Goal: Transaction & Acquisition: Subscribe to service/newsletter

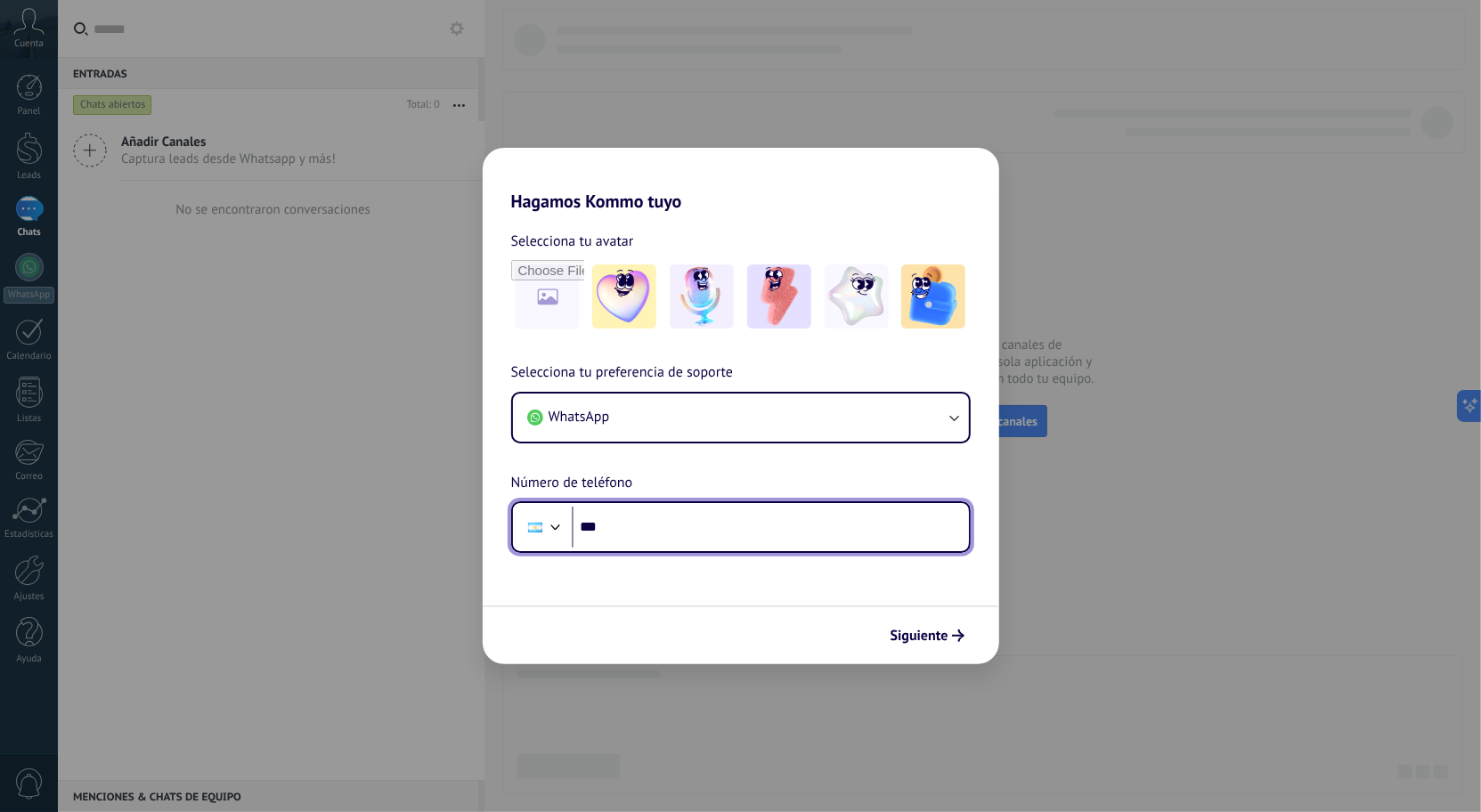
click at [836, 538] on input "***" at bounding box center [770, 526] width 398 height 41
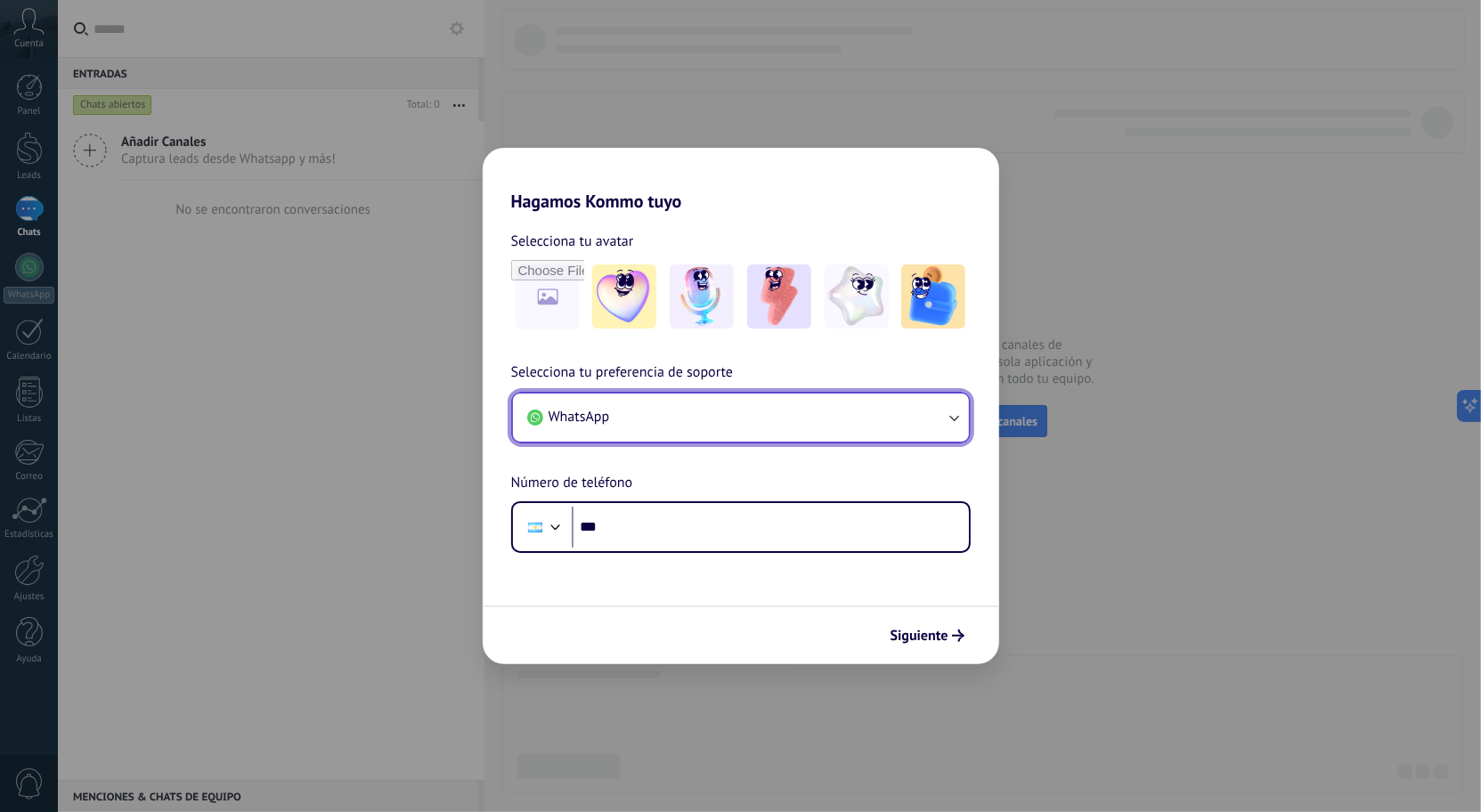
click at [801, 430] on button "WhatsApp" at bounding box center [741, 417] width 456 height 48
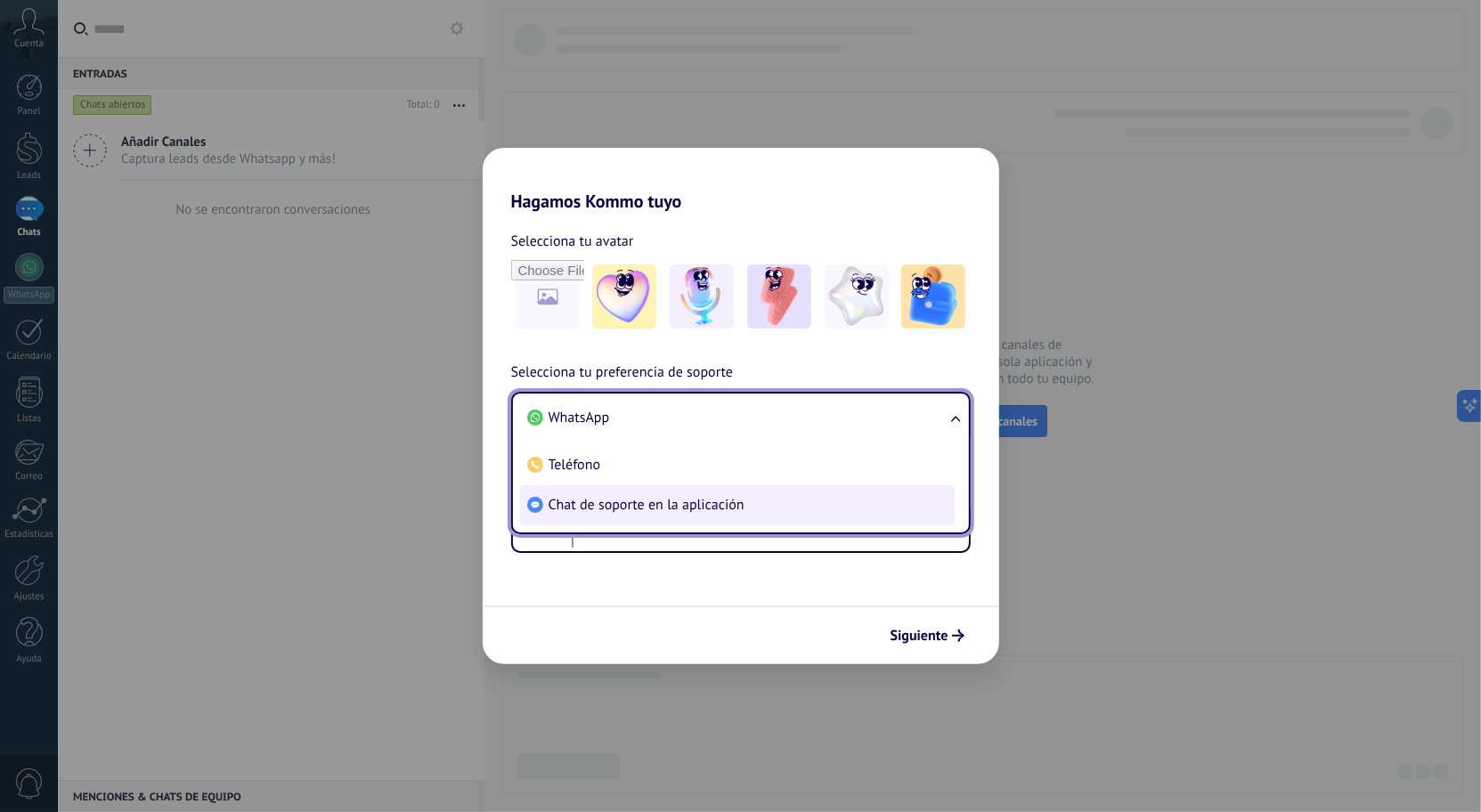
click at [712, 511] on span "Chat de soporte en la aplicación" at bounding box center [646, 505] width 196 height 18
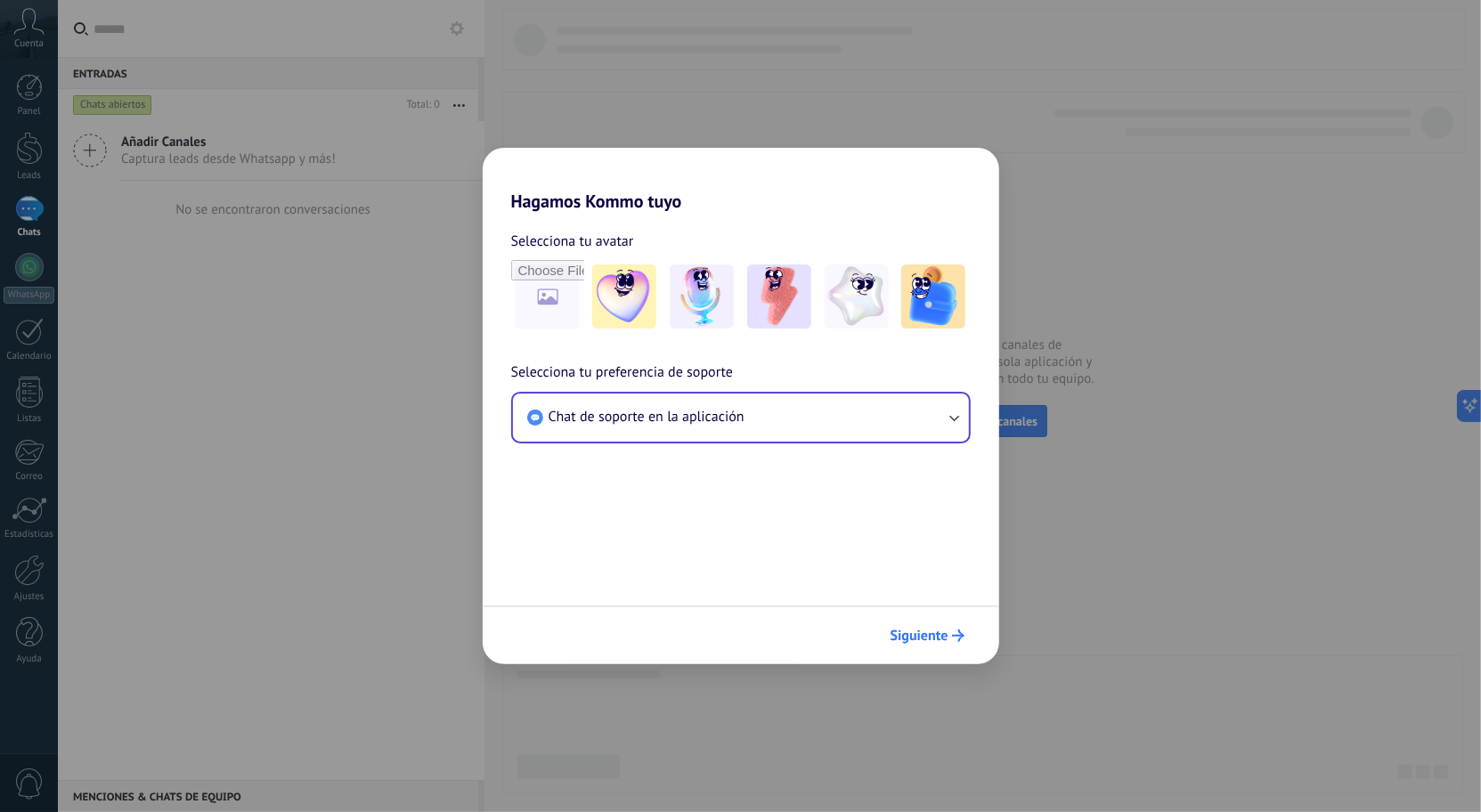
click at [909, 632] on span "Siguiente" at bounding box center [919, 636] width 58 height 13
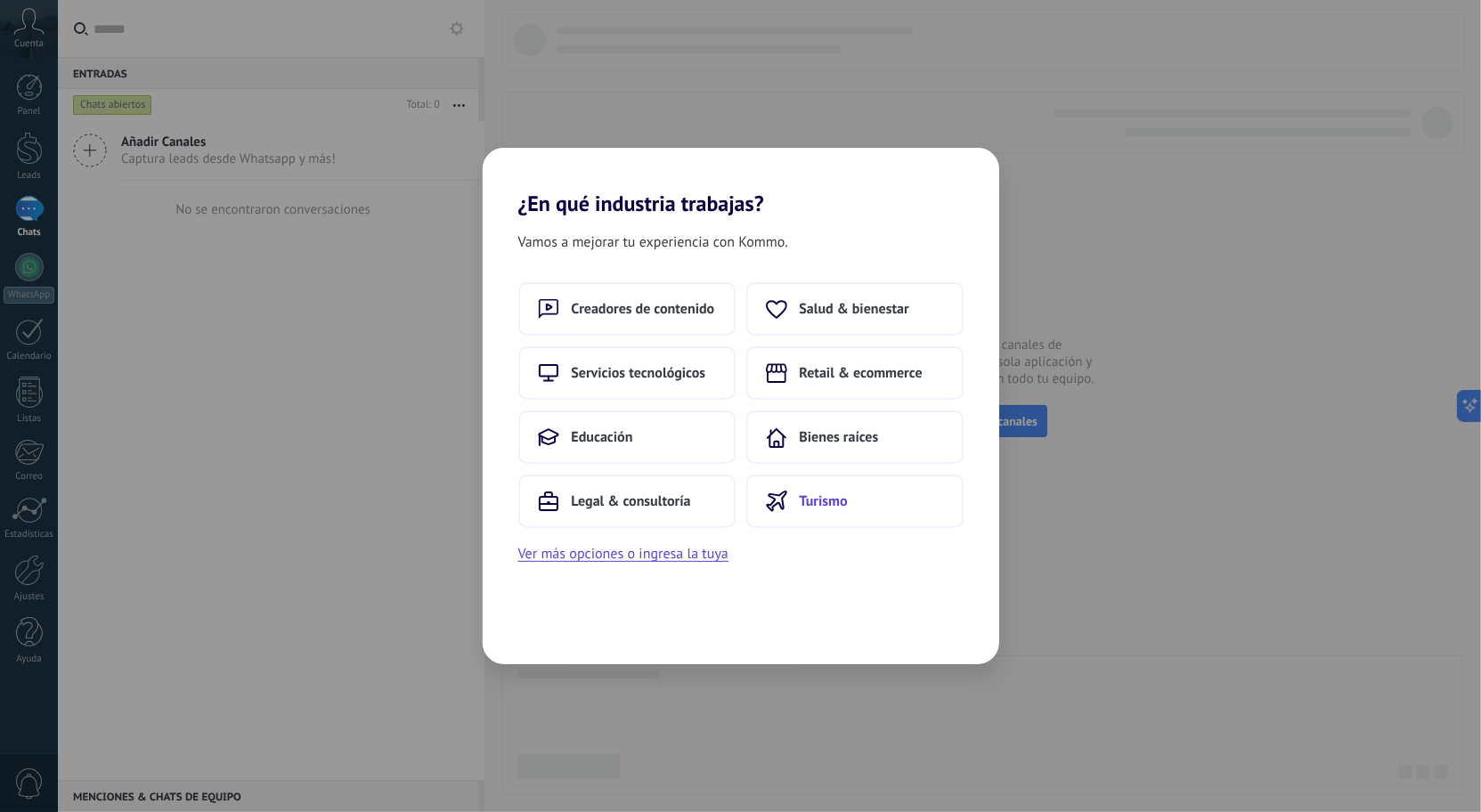
click at [827, 497] on span "Turismo" at bounding box center [823, 501] width 48 height 18
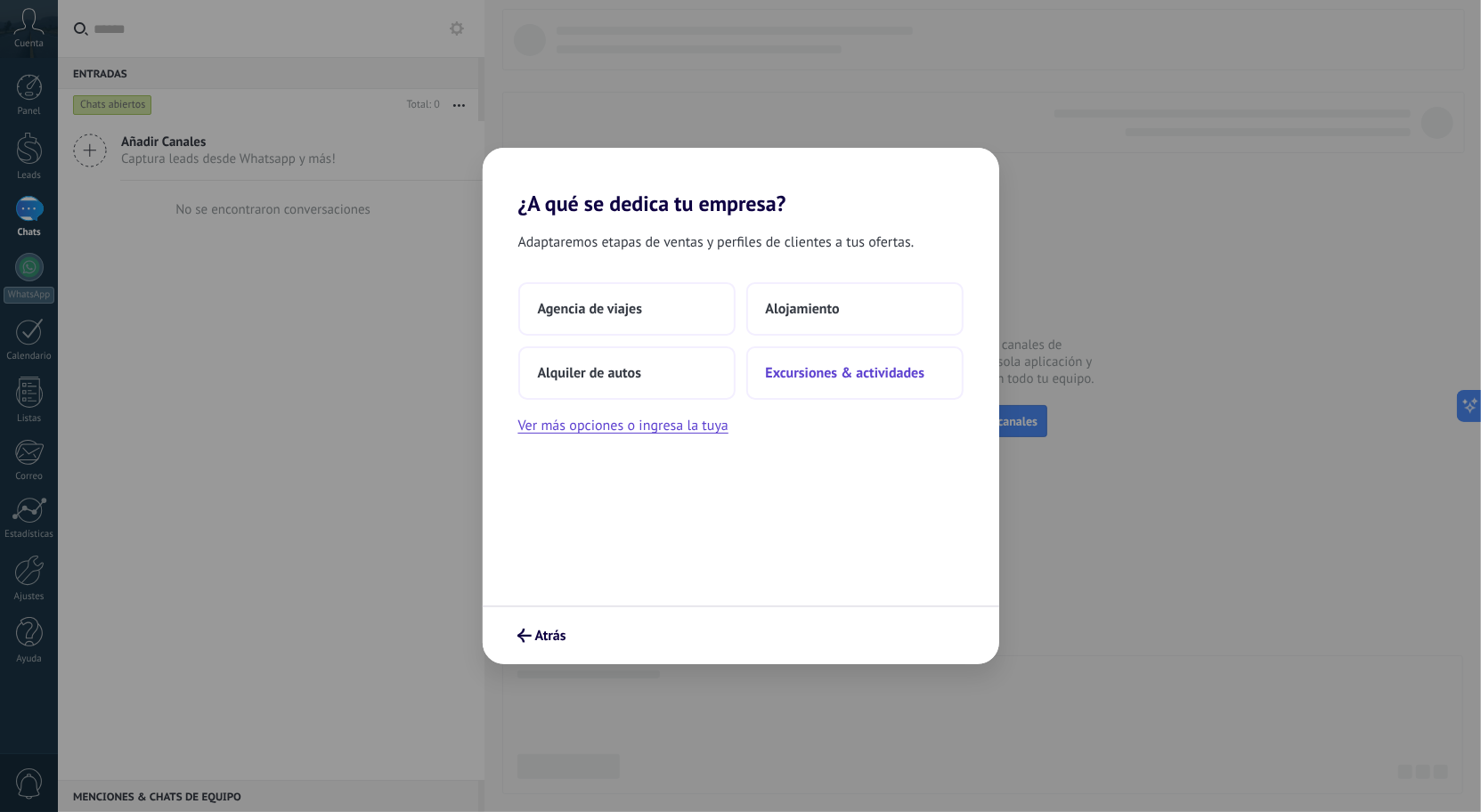
click at [803, 365] on span "Excursiones & actividades" at bounding box center [846, 373] width 160 height 18
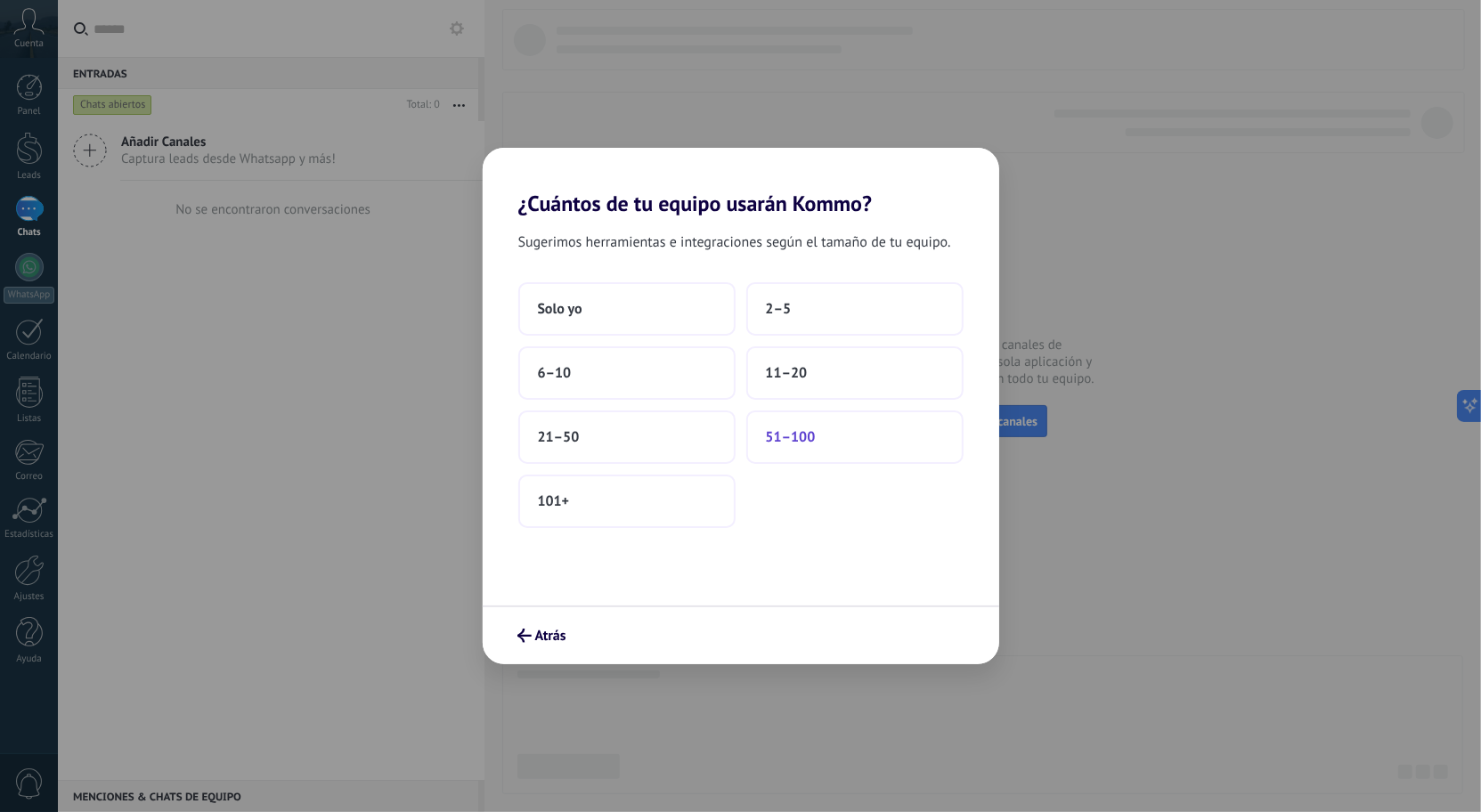
click at [772, 447] on button "51–100" at bounding box center [855, 437] width 217 height 53
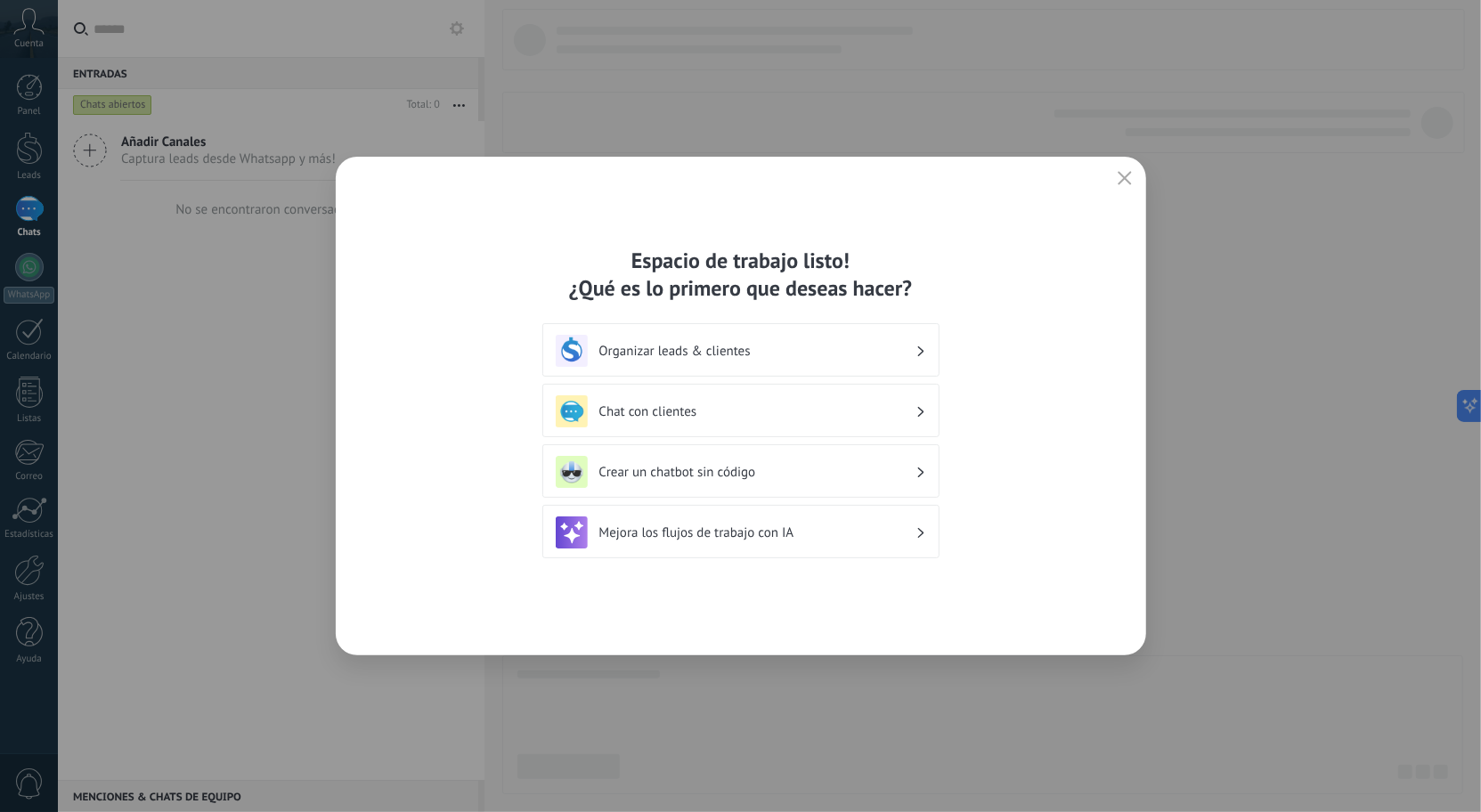
drag, startPoint x: 1117, startPoint y: 186, endPoint x: 1064, endPoint y: 192, distance: 53.3
click at [1064, 192] on div "Espacio de trabajo listo! ¿Qué es lo primero que deseas hacer? Organizar leads …" at bounding box center [741, 406] width 810 height 498
click at [1121, 175] on use "button" at bounding box center [1124, 178] width 14 height 14
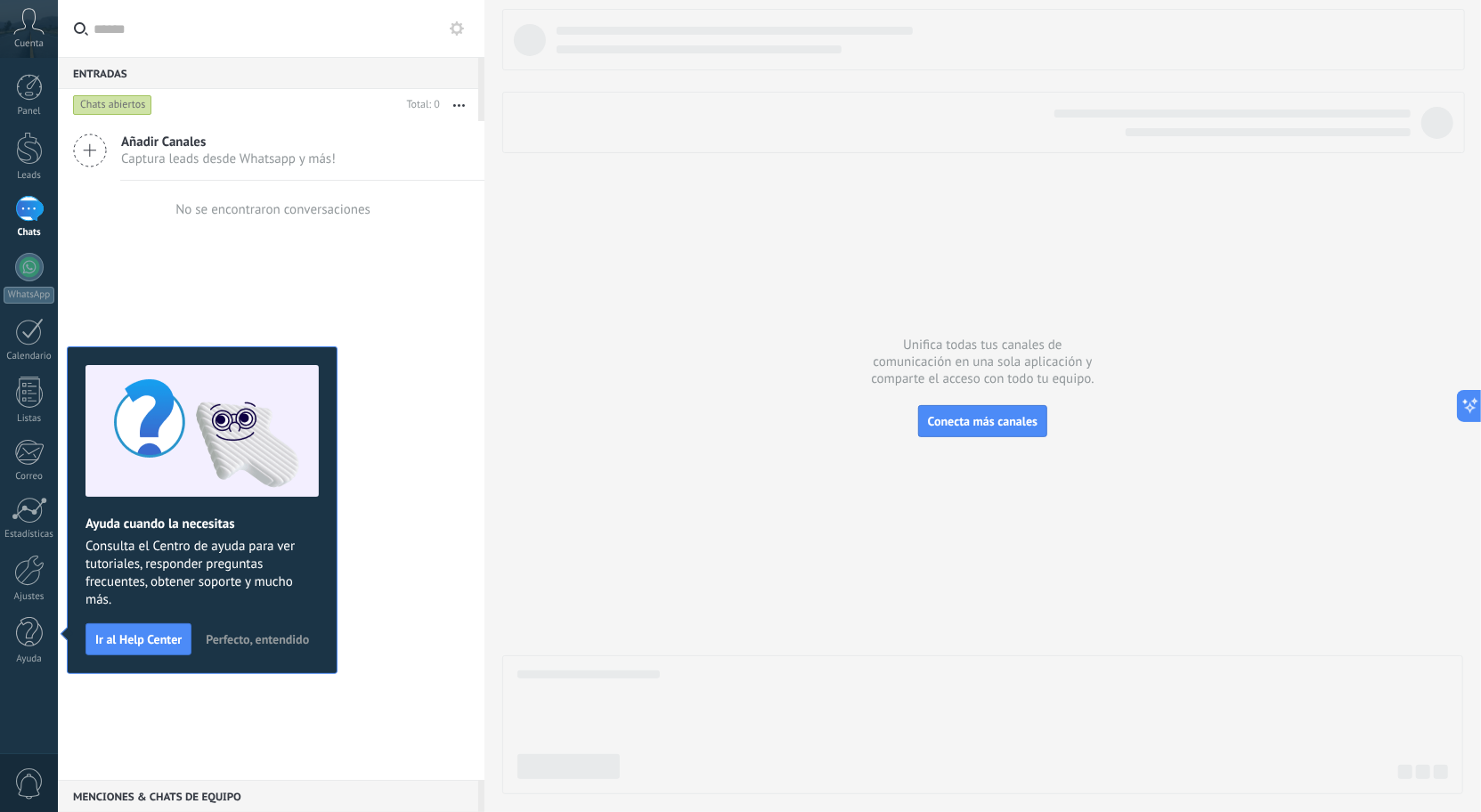
click at [259, 170] on div "Añadir Canales Captura leads desde Whatsapp y más!" at bounding box center [270, 151] width 426 height 59
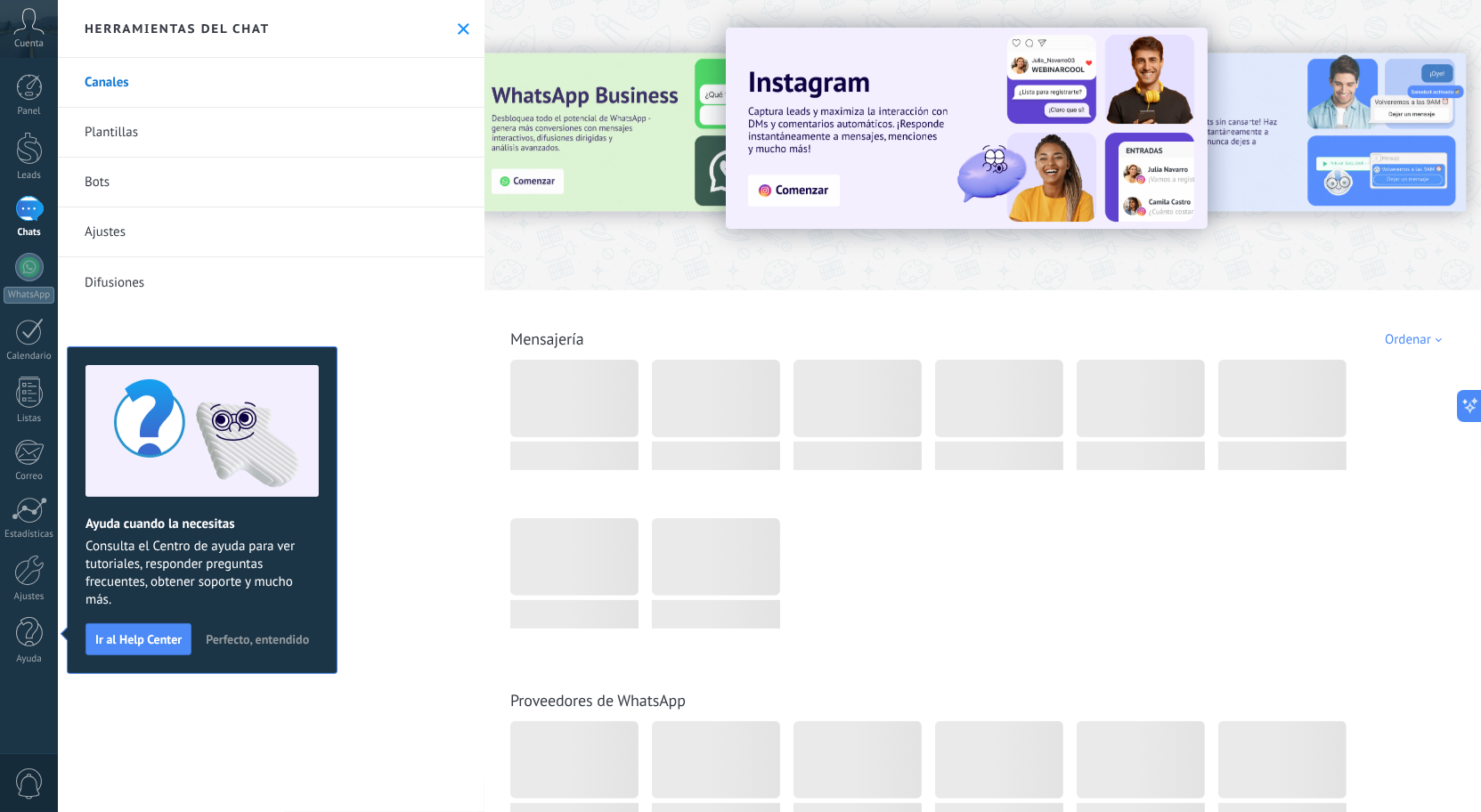
click at [836, 415] on div at bounding box center [857, 398] width 128 height 78
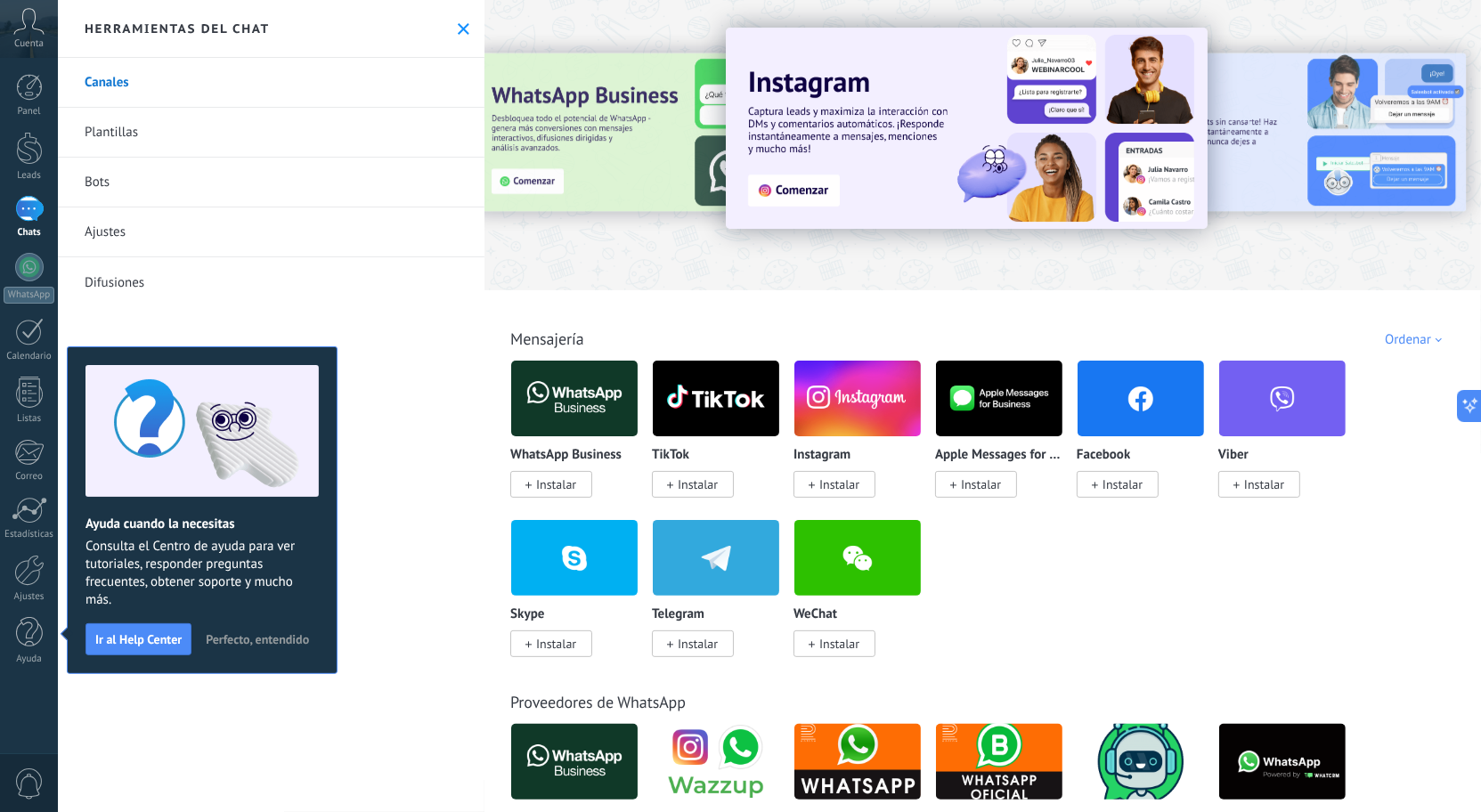
click at [807, 196] on img at bounding box center [966, 128] width 482 height 201
click at [802, 191] on img at bounding box center [966, 128] width 482 height 201
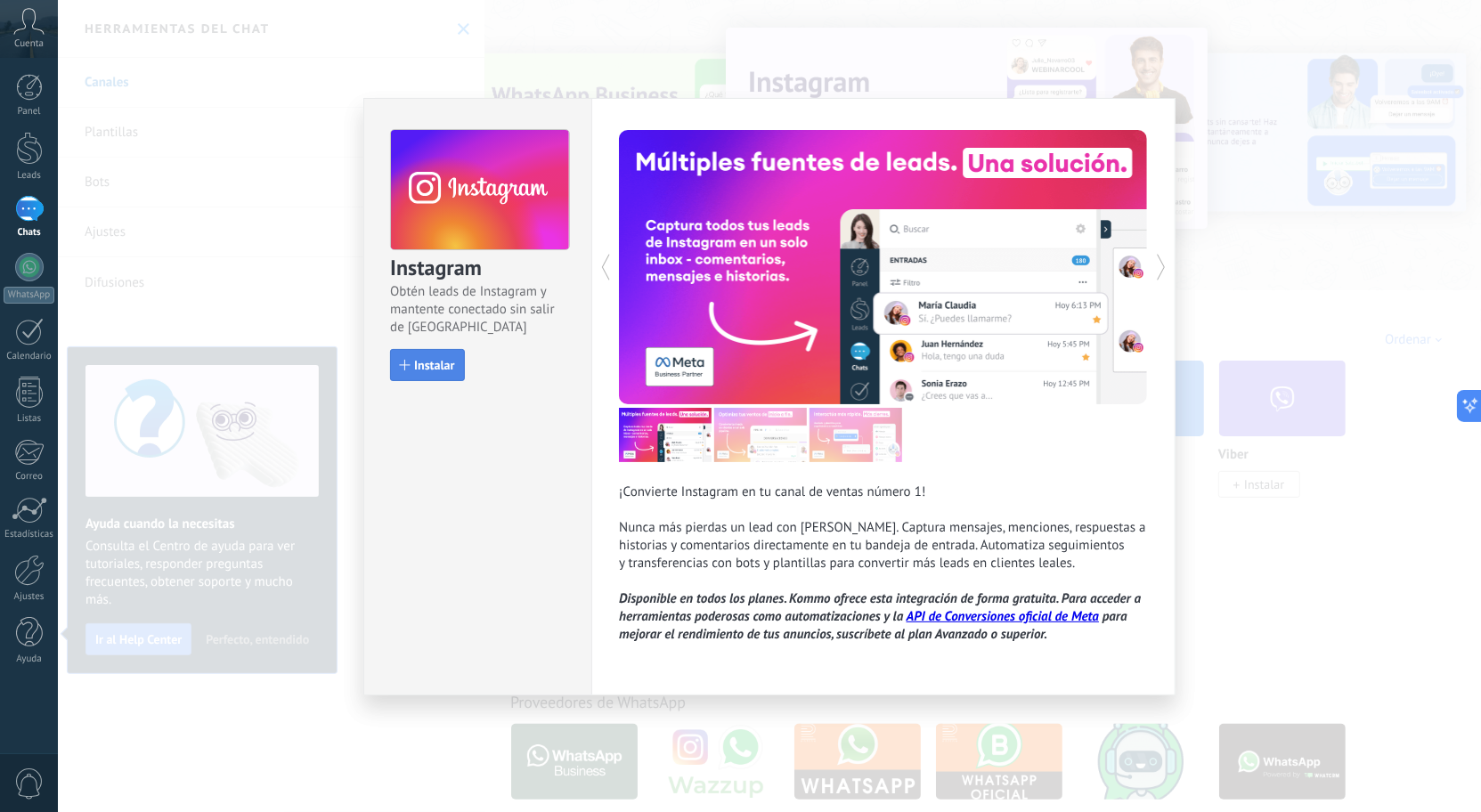
click at [454, 371] on button "Instalar" at bounding box center [427, 365] width 74 height 32
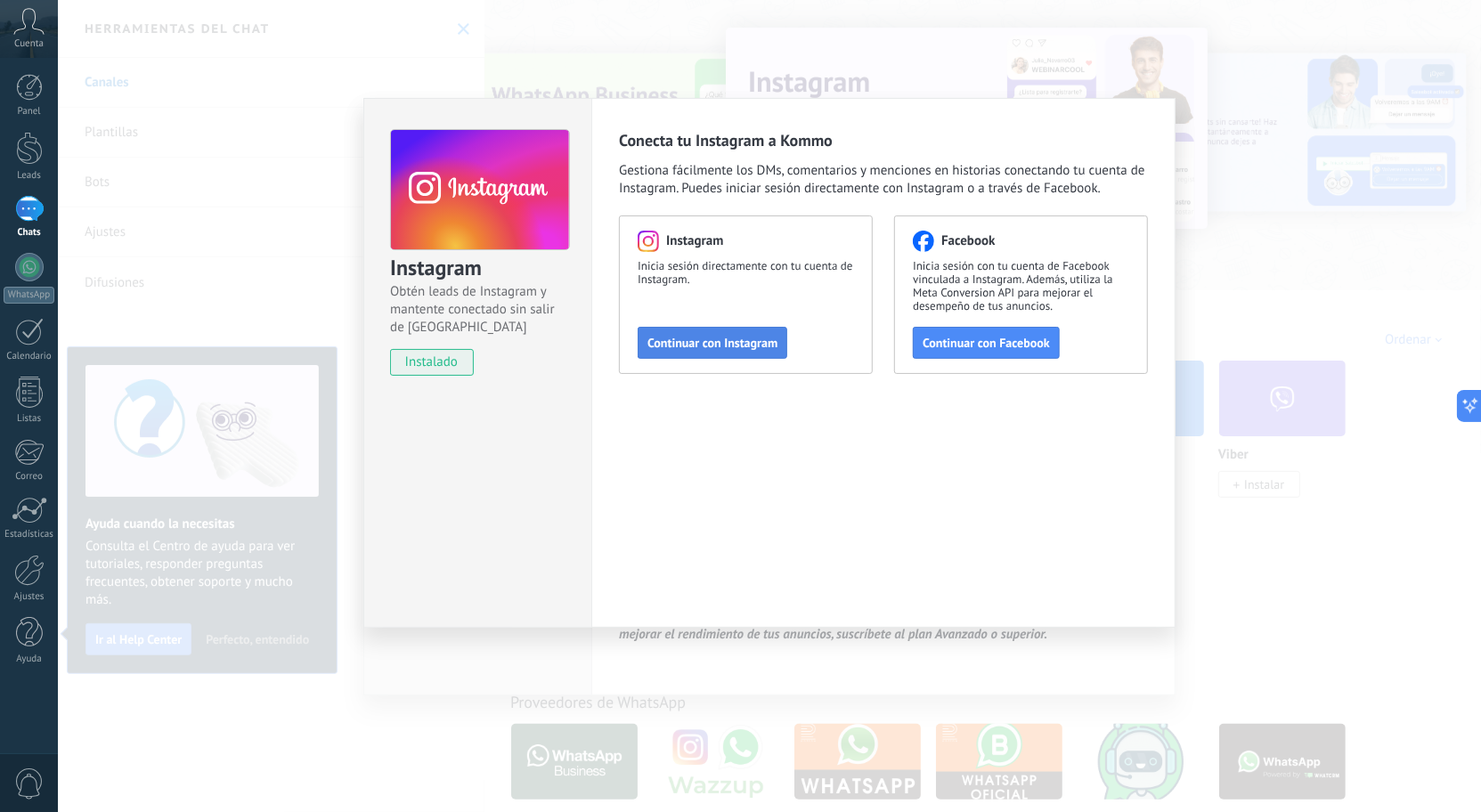
click at [716, 337] on span "Continuar con Instagram" at bounding box center [712, 343] width 130 height 13
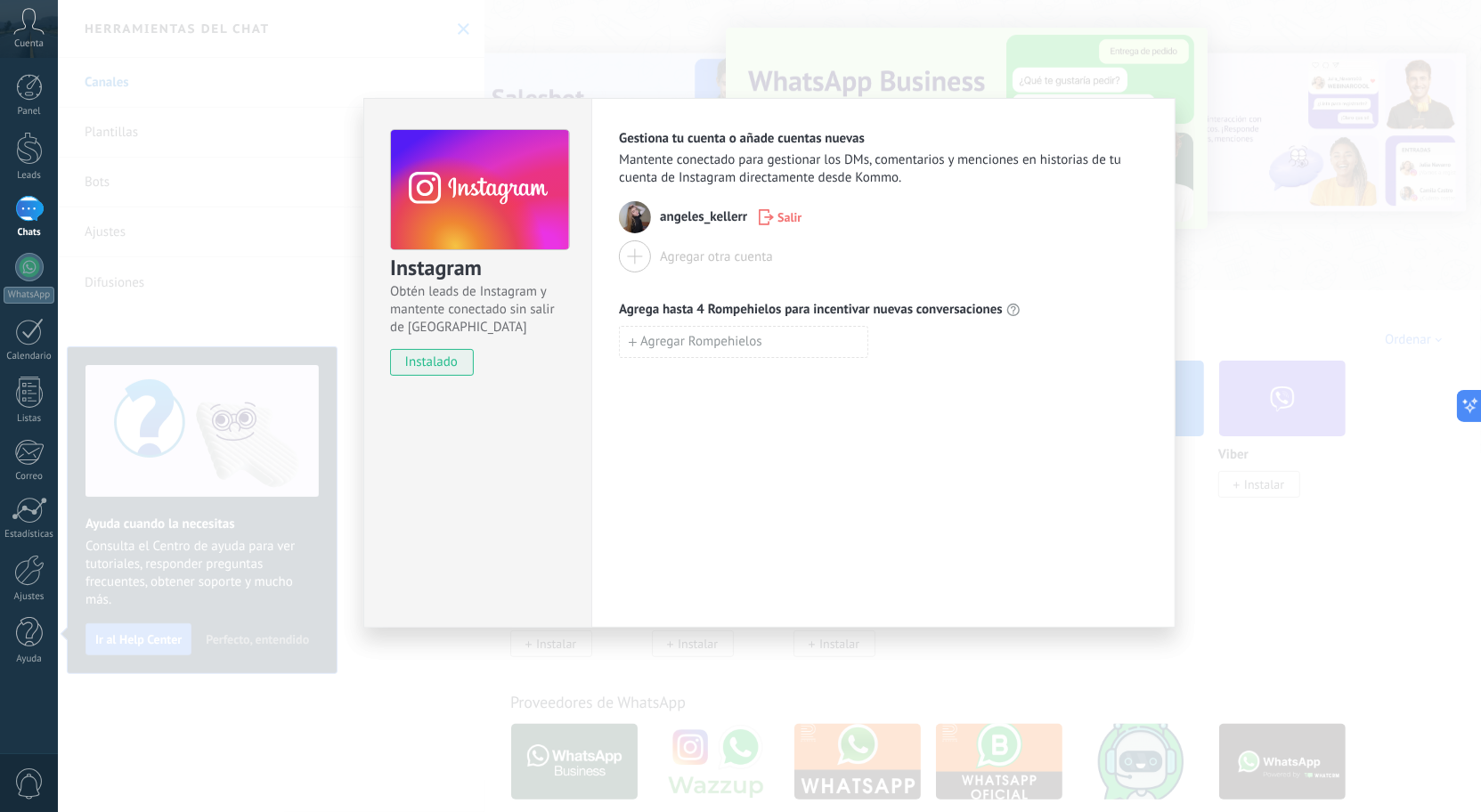
click at [299, 181] on div "Instagram Obtén leads de Instagram y mantente conectado sin salir de Kommo inst…" at bounding box center [769, 406] width 1423 height 812
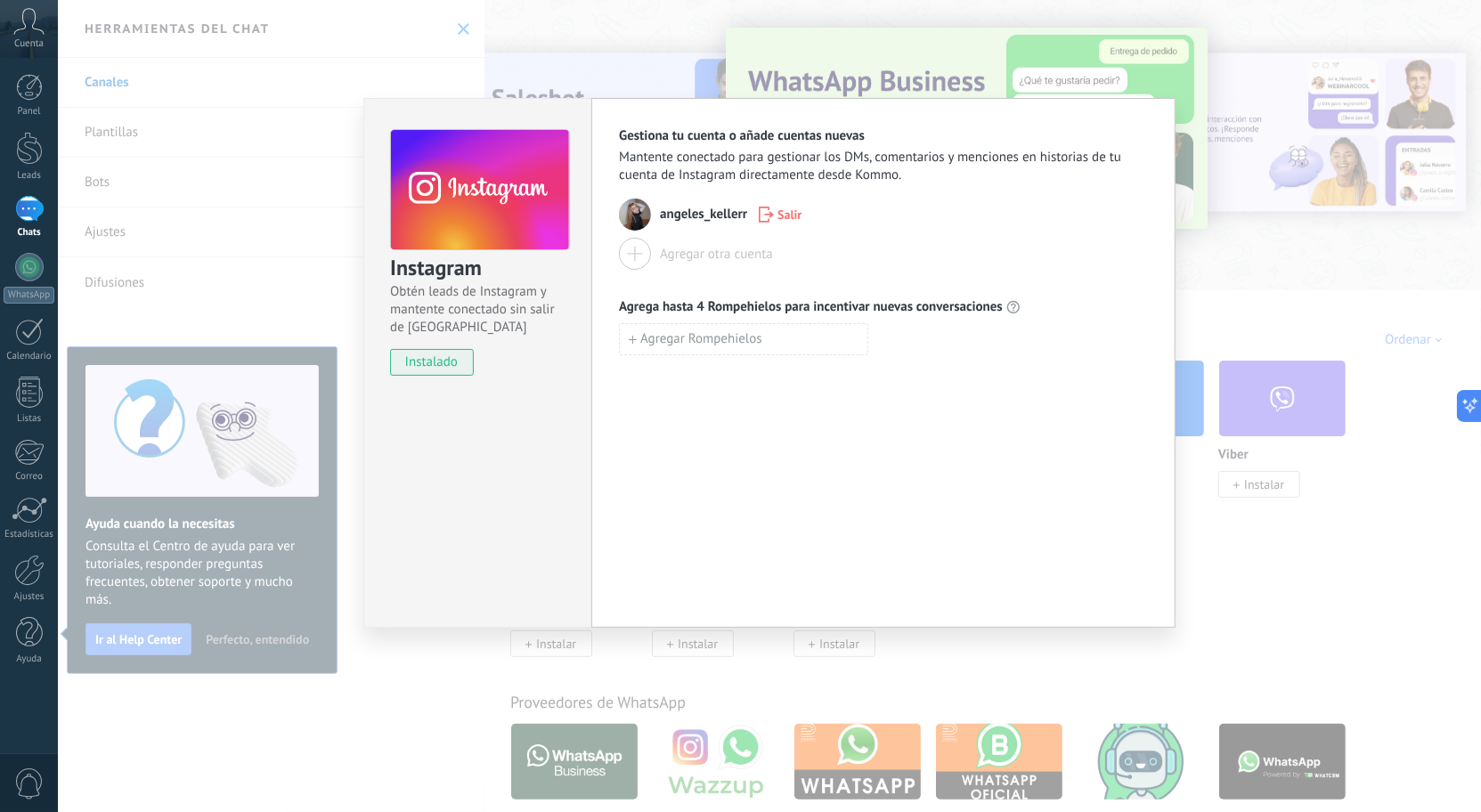
click at [38, 214] on div at bounding box center [30, 208] width 29 height 26
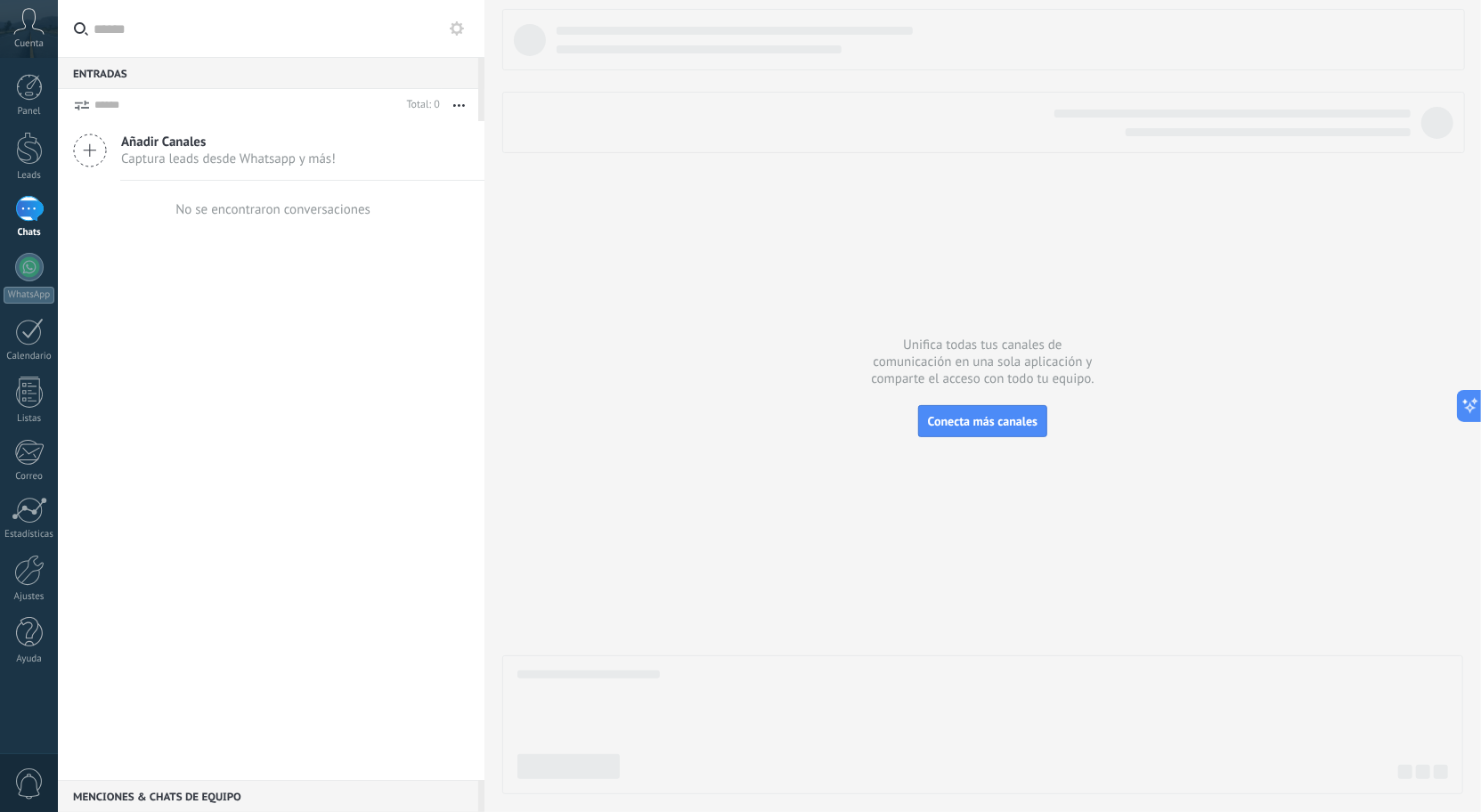
click at [254, 280] on div "Añadir Canales Captura leads desde Whatsapp y más! No se encontraron conversaci…" at bounding box center [270, 450] width 426 height 659
click at [981, 423] on span "Conecta más canales" at bounding box center [983, 421] width 110 height 16
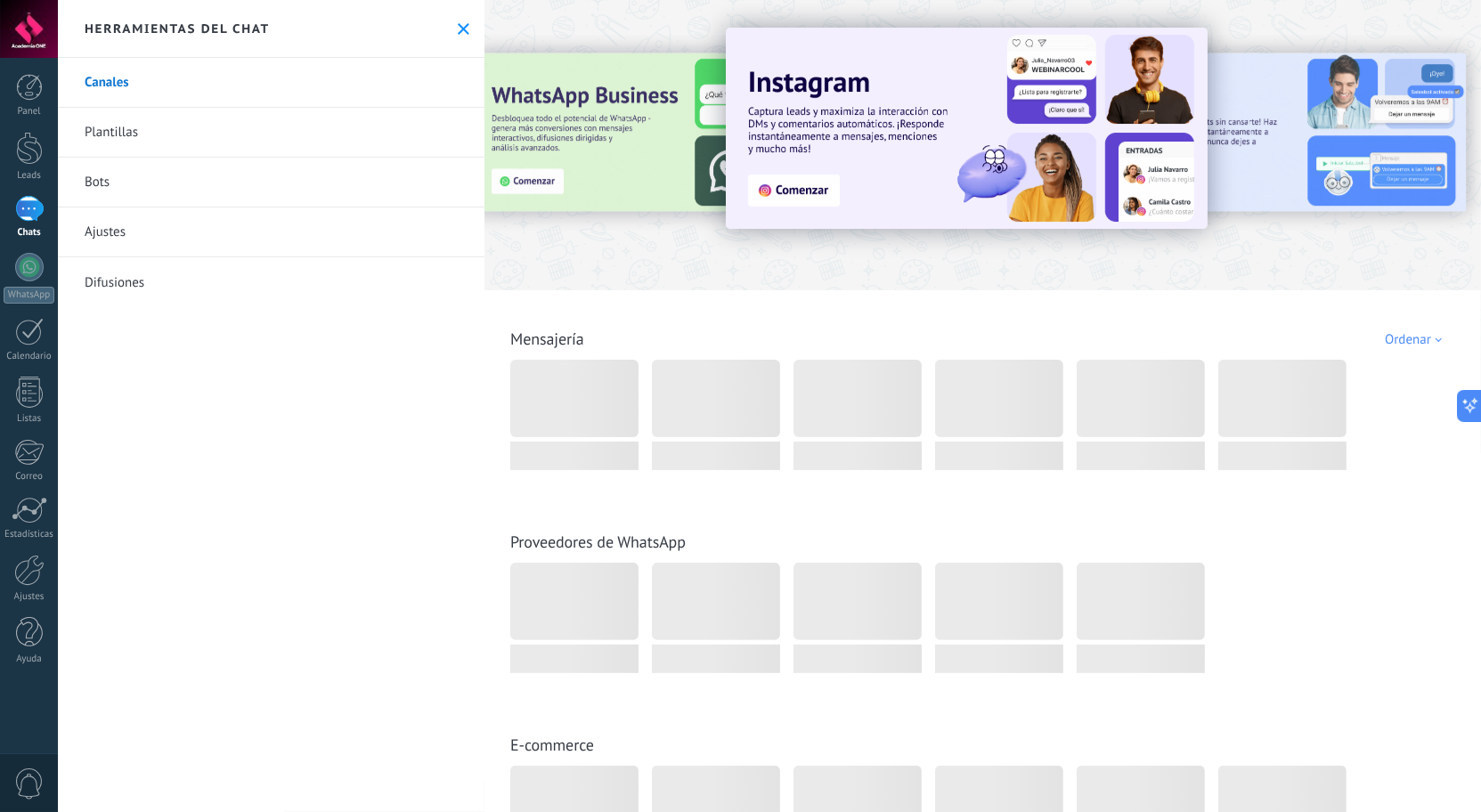
click at [449, 30] on div "Herramientas del chat" at bounding box center [270, 29] width 426 height 58
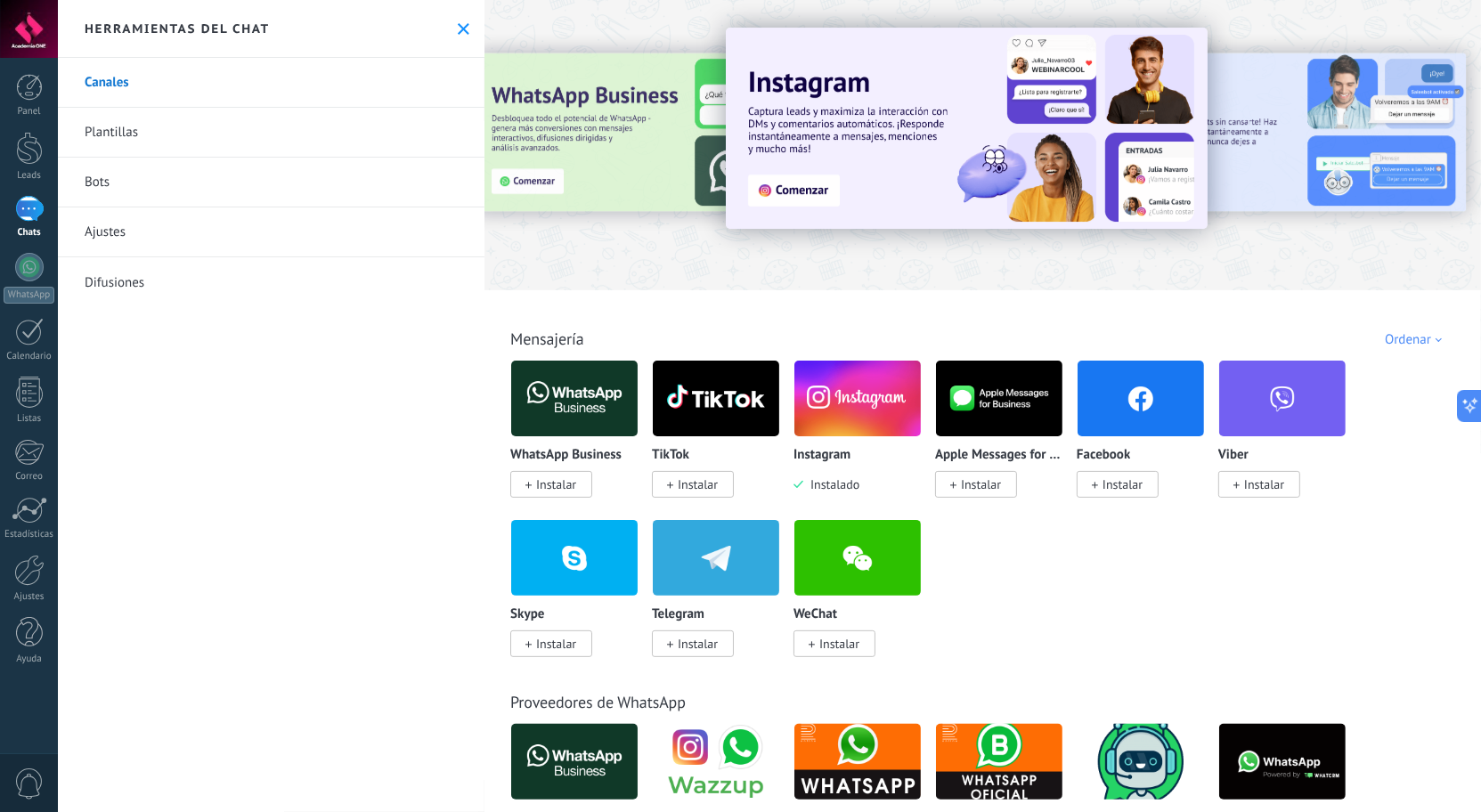
click at [458, 23] on icon at bounding box center [463, 29] width 12 height 12
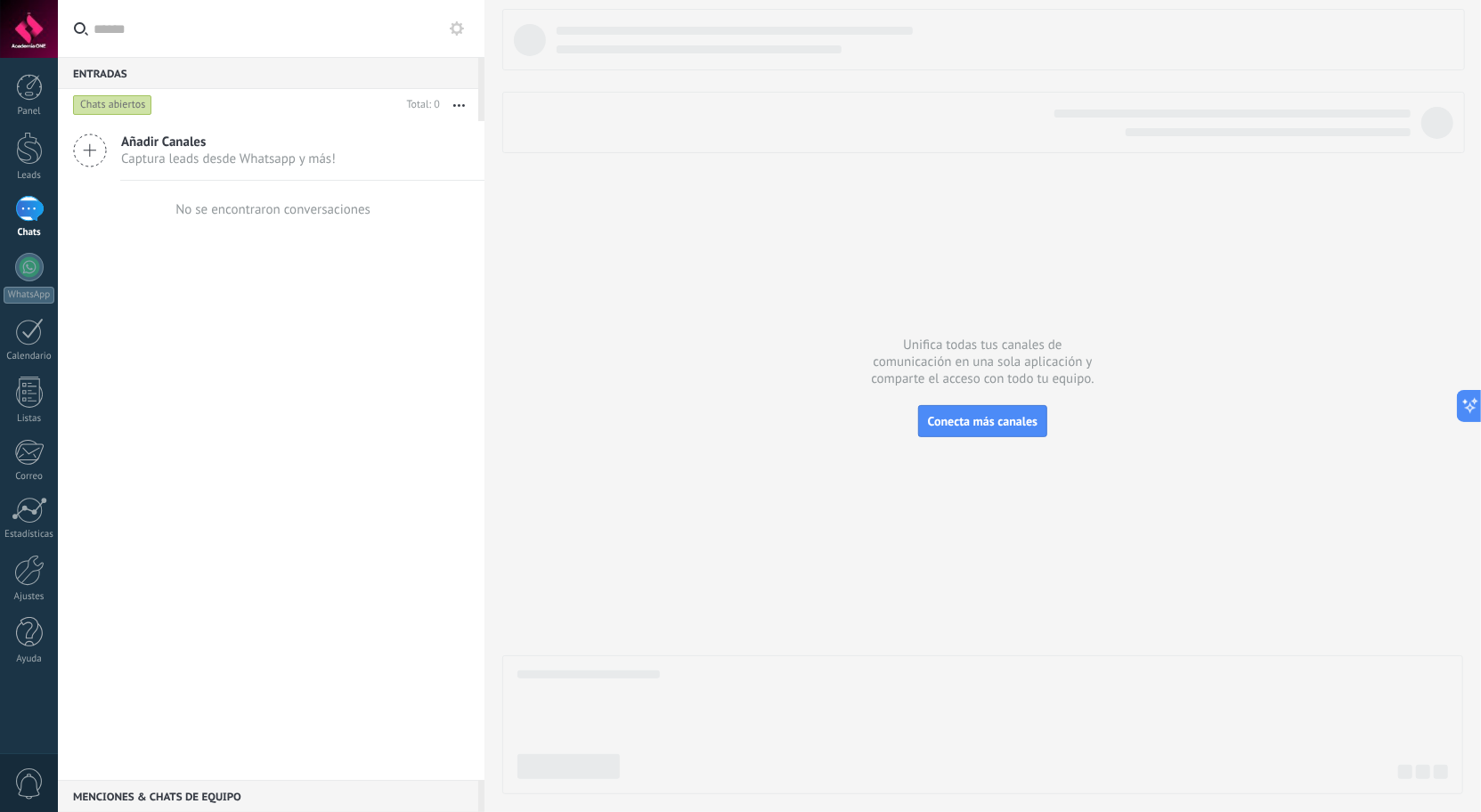
click at [32, 207] on div at bounding box center [30, 208] width 29 height 26
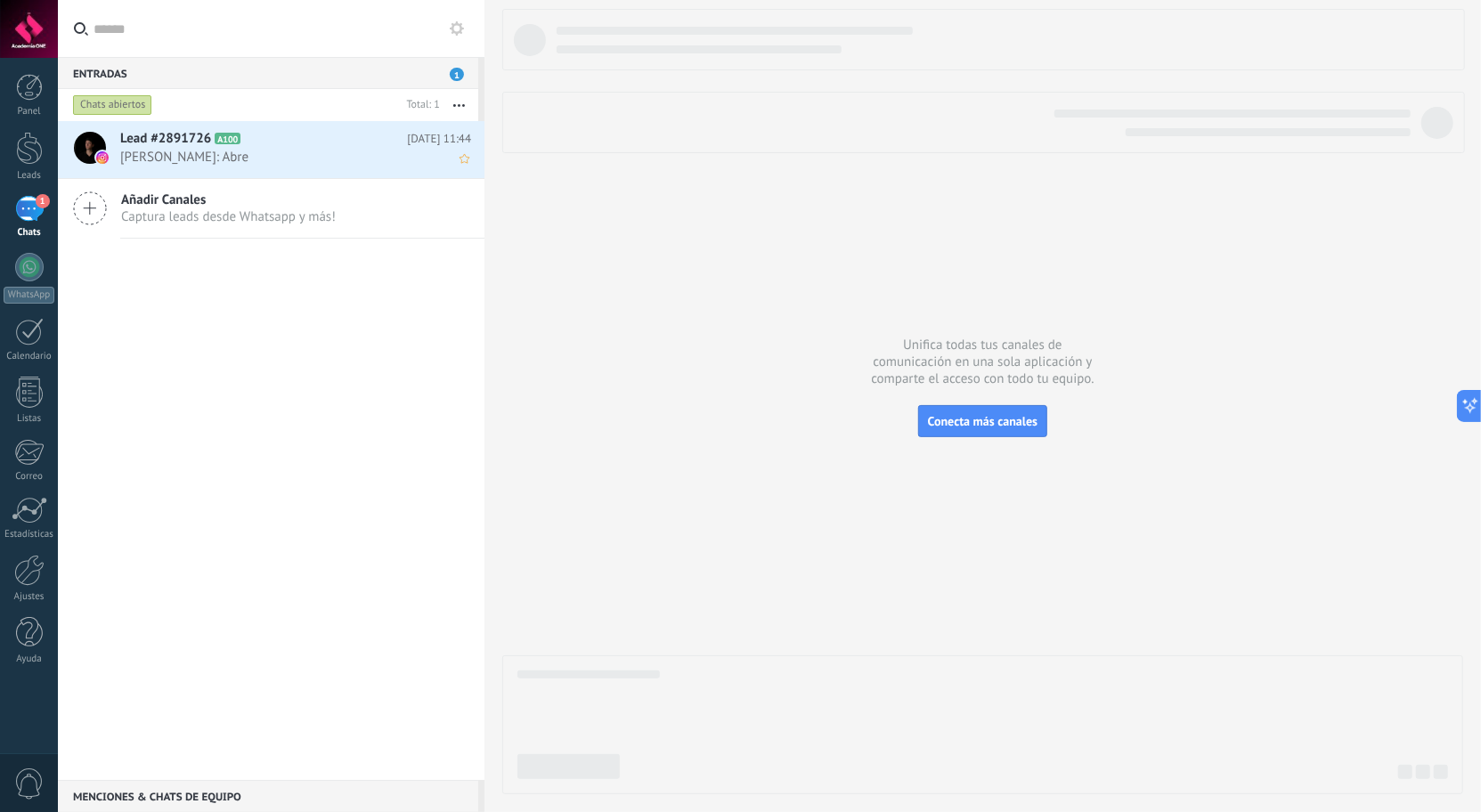
click at [196, 156] on span "[PERSON_NAME]: Abre" at bounding box center [279, 157] width 317 height 17
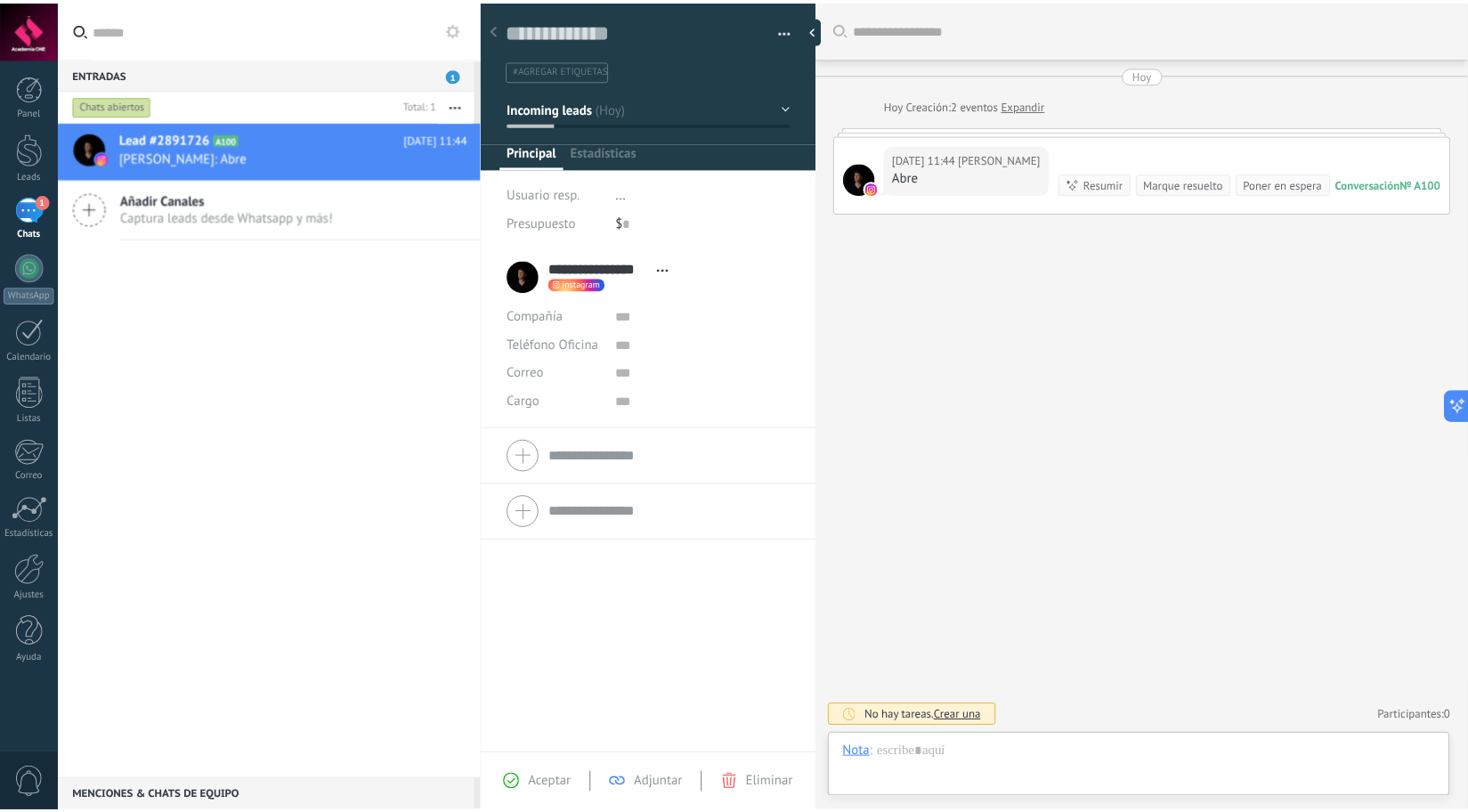
scroll to position [27, 0]
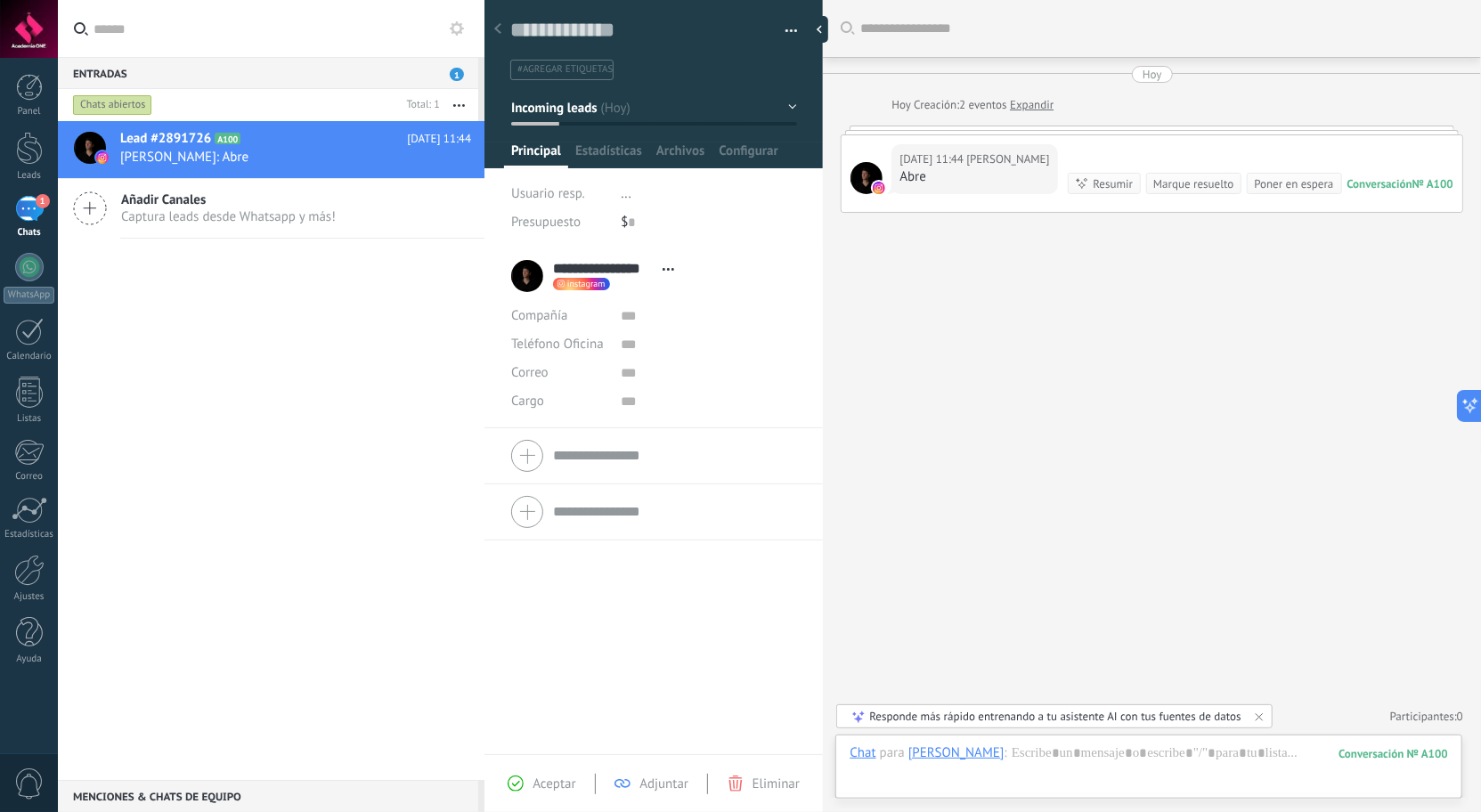
click at [1087, 146] on div "[DATE] 11:44 [PERSON_NAME] Abre Conversación № A100 Conversación № A100 Resumir…" at bounding box center [1152, 173] width 621 height 77
click at [1086, 138] on div "[DATE] 11:44 [PERSON_NAME] Abre Conversación № A100 Conversación № A100 Resumir…" at bounding box center [1152, 173] width 621 height 77
click at [1047, 109] on link "Expandir" at bounding box center [1032, 105] width 43 height 18
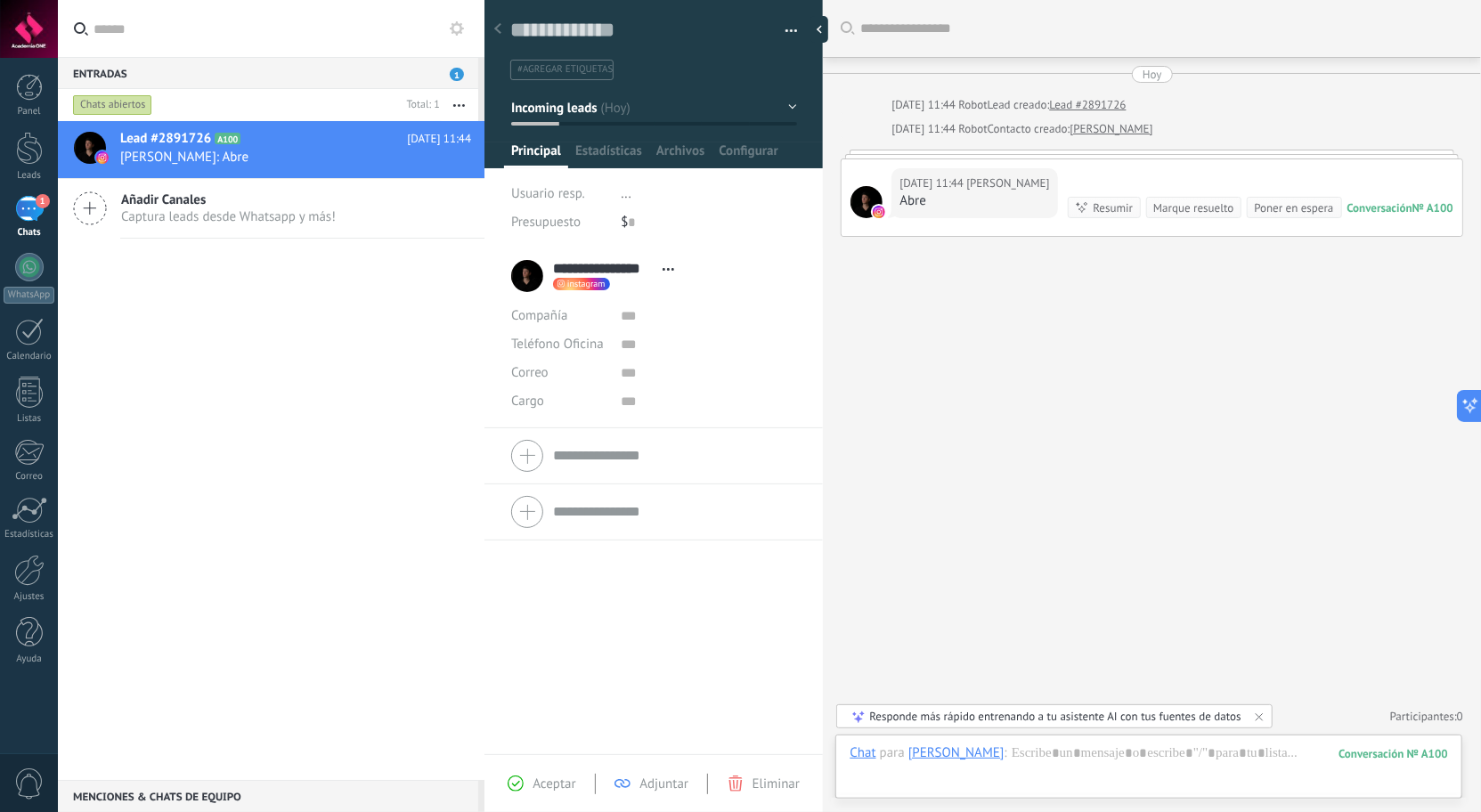
click at [1000, 178] on span "[PERSON_NAME]" at bounding box center [1008, 184] width 83 height 18
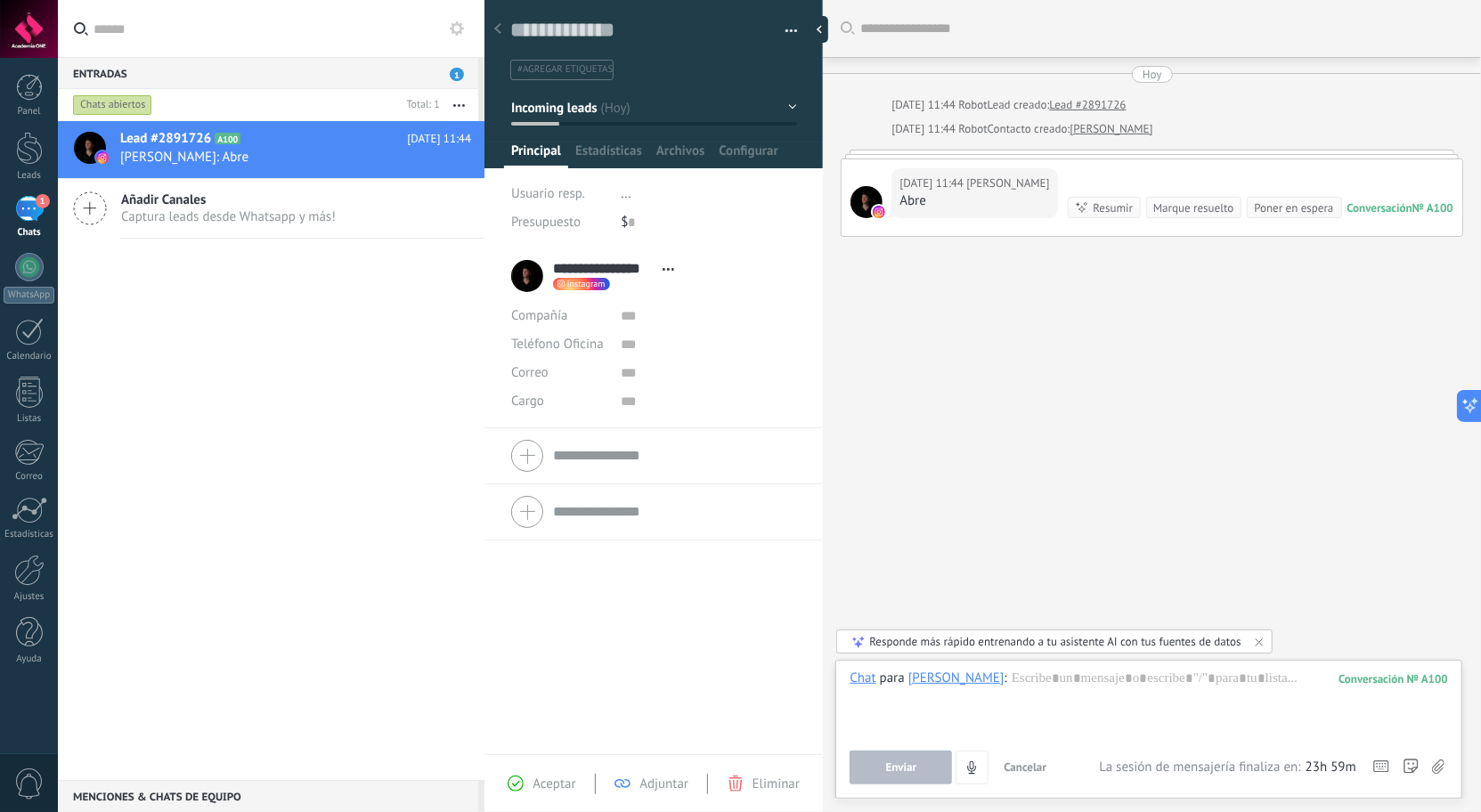
click at [1082, 179] on div "[DATE] 11:44 [PERSON_NAME] Abre Conversación № A100 Conversación № A100 Resumir…" at bounding box center [1152, 197] width 621 height 77
click at [1196, 173] on div "[DATE] 11:44 [PERSON_NAME] Abre Conversación № A100 Conversación № A100 Resumir…" at bounding box center [1152, 197] width 621 height 77
click at [1396, 204] on div "Conversación" at bounding box center [1380, 207] width 65 height 15
click at [1359, 181] on div "[DATE] 11:44 [PERSON_NAME] Abre Conversación № A100 Conversación № A100 Resumir…" at bounding box center [1152, 197] width 621 height 77
click at [1143, 78] on div "Hoy" at bounding box center [1153, 74] width 20 height 17
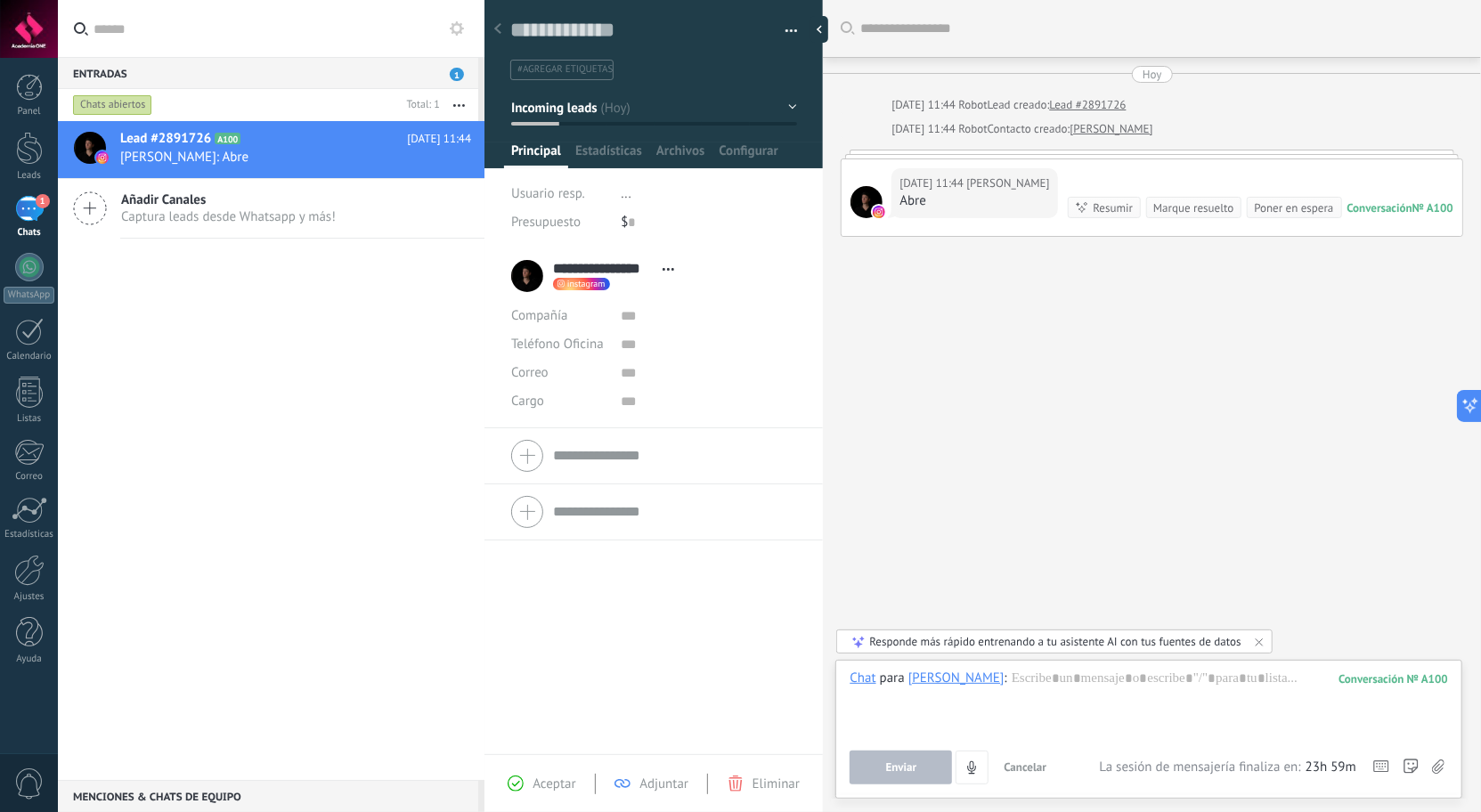
click at [1049, 406] on div "Buscar Carga más [DATE] [DATE] 11:44 Robot Lead creado: Lead #2891726 [DATE] 11…" at bounding box center [1152, 406] width 658 height 812
click at [29, 630] on div at bounding box center [30, 633] width 27 height 32
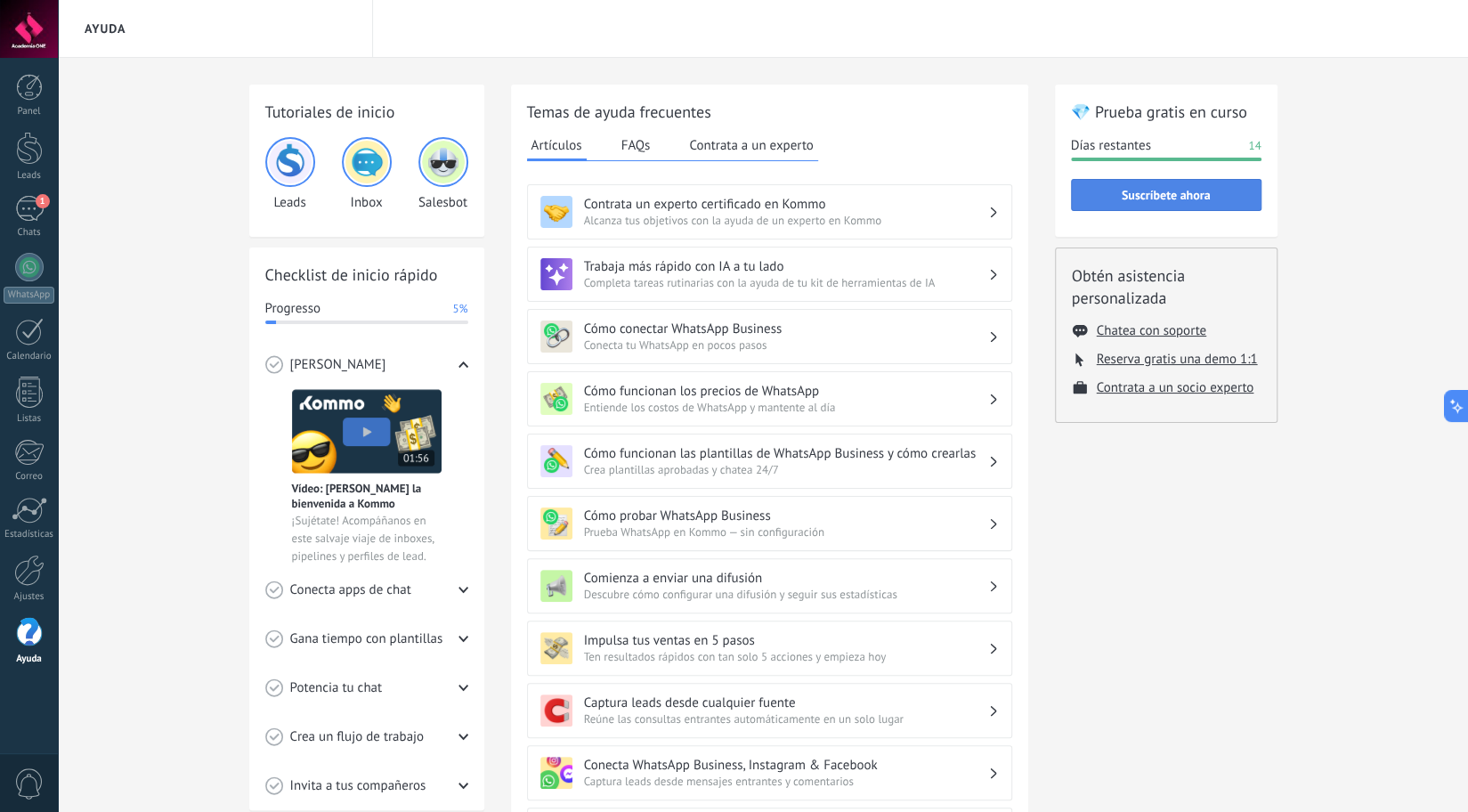
click at [1108, 205] on button "Suscríbete ahora" at bounding box center [1166, 196] width 190 height 32
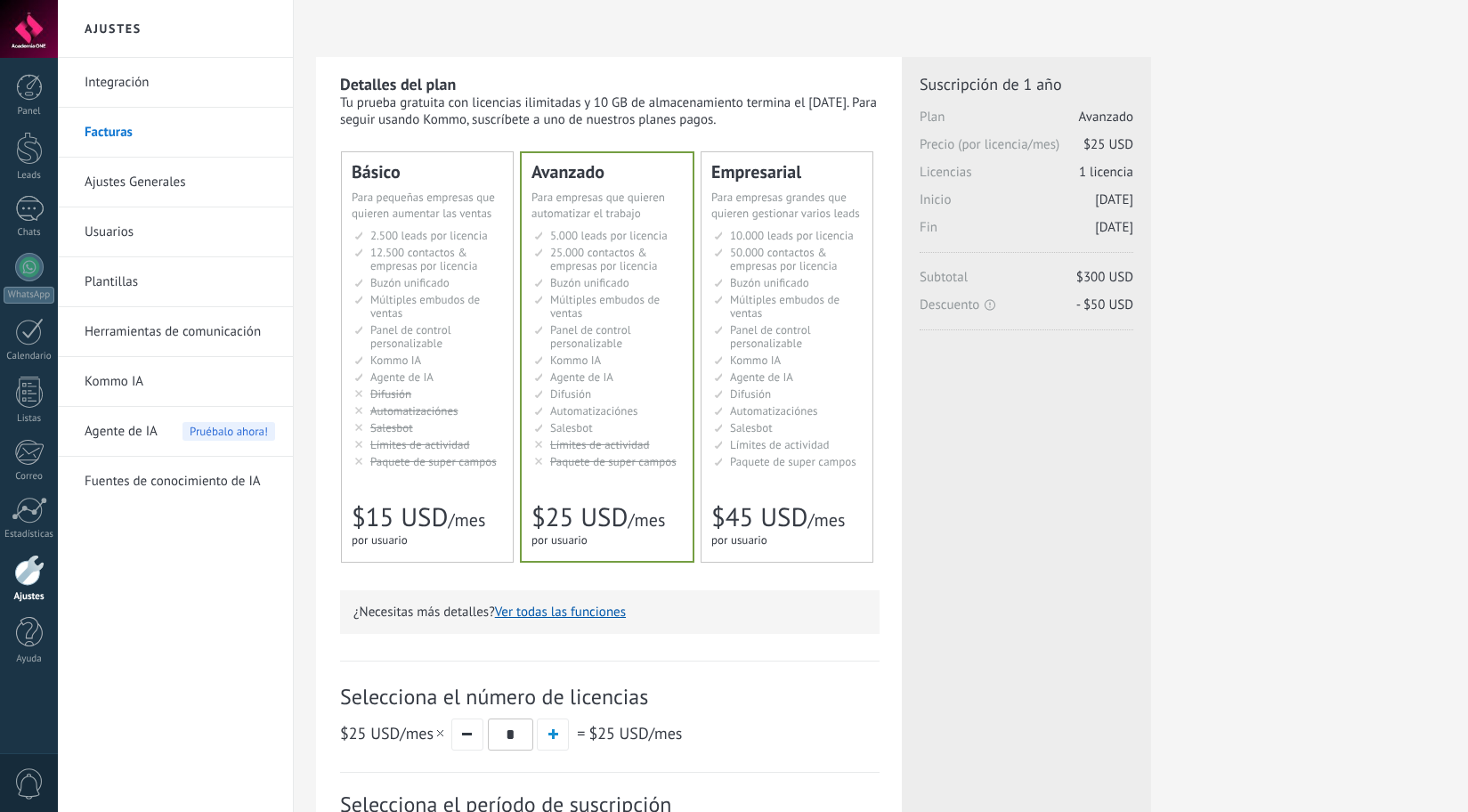
click at [439, 392] on li "Рассылки Broadcasting Difusión Google Analytics和网站集成 Difusão Penyiaran Toplu Me…" at bounding box center [428, 394] width 149 height 14
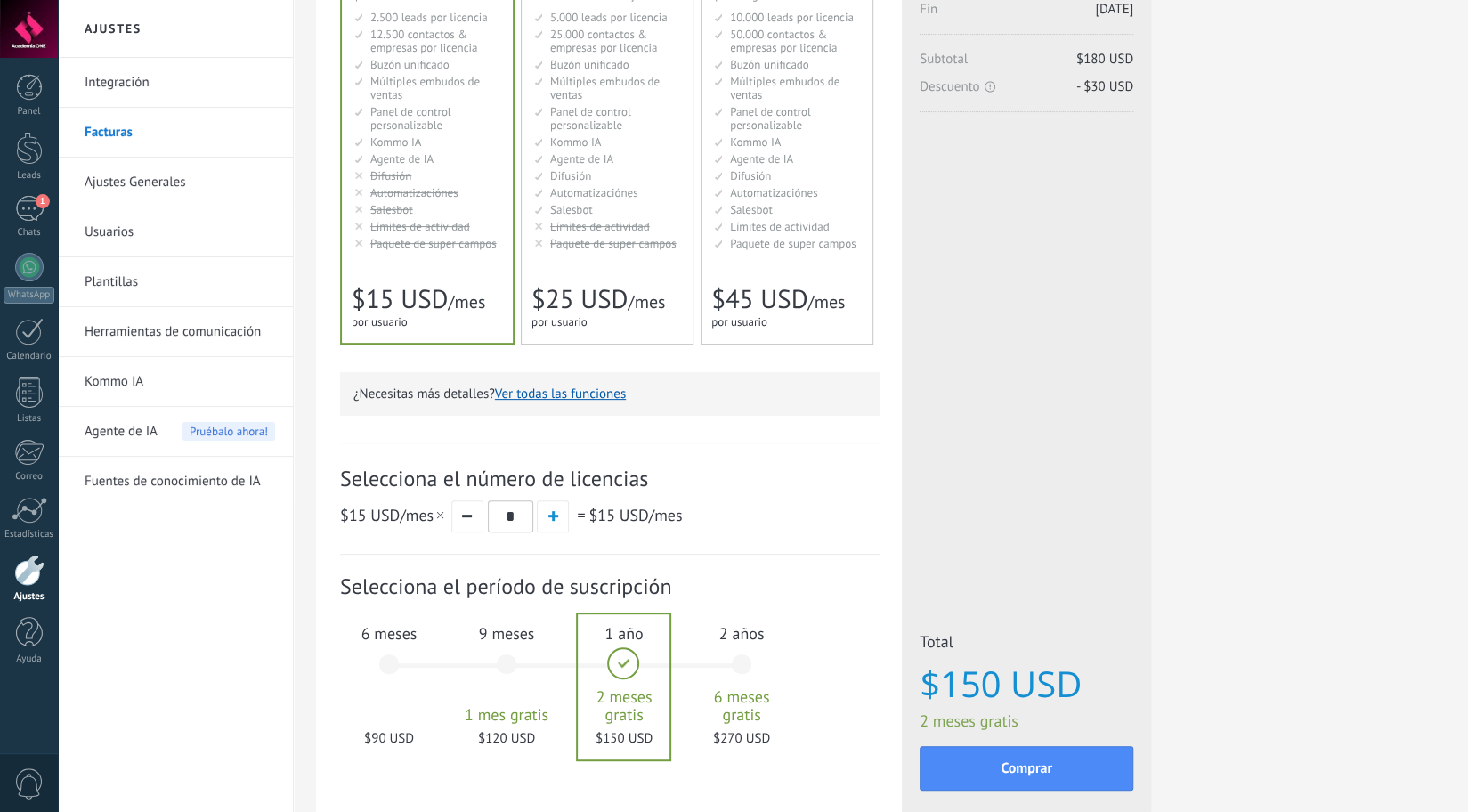
scroll to position [233, 0]
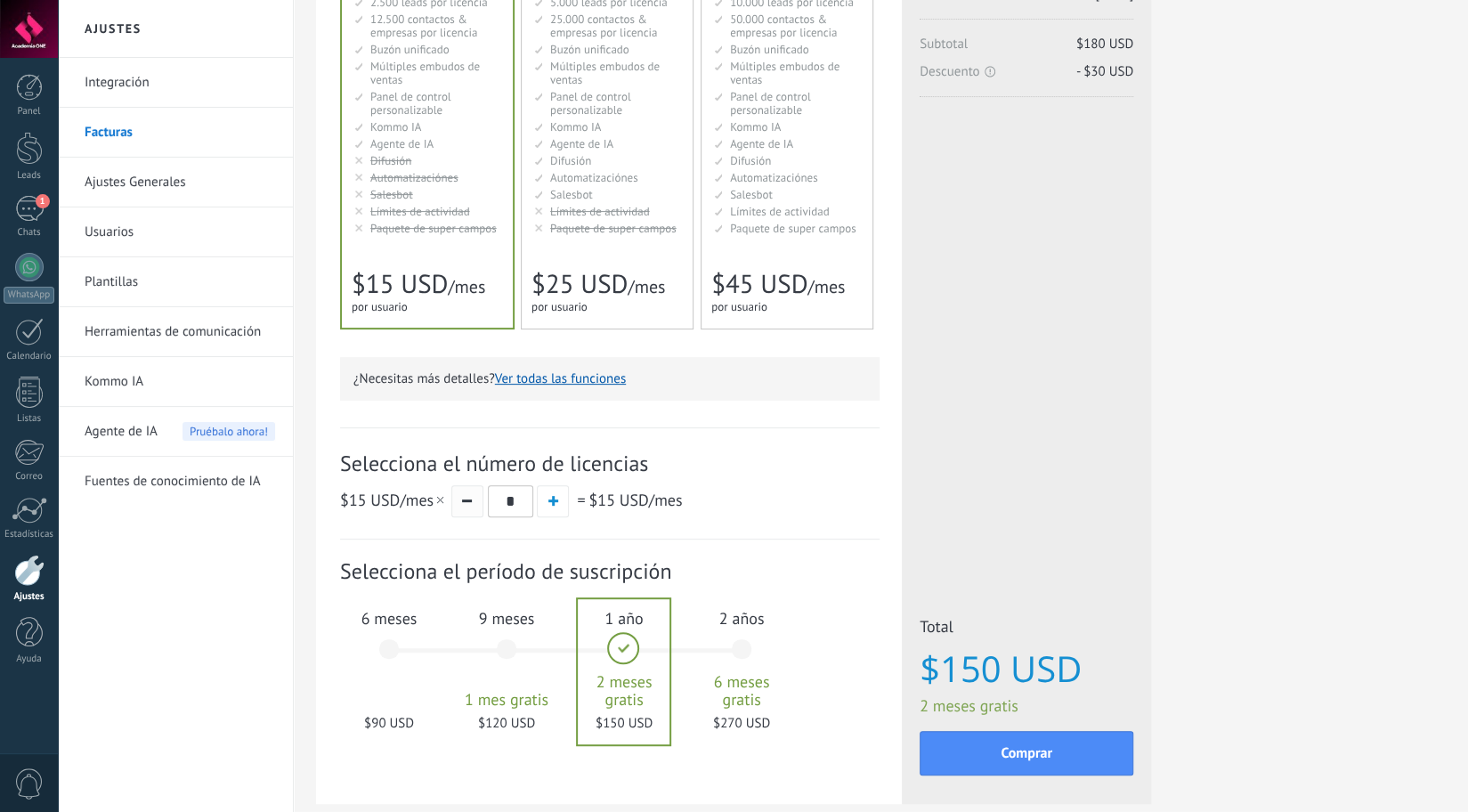
click at [466, 505] on button "button" at bounding box center [468, 502] width 32 height 32
click at [380, 647] on div "6 meses $90 USD" at bounding box center [388, 657] width 96 height 125
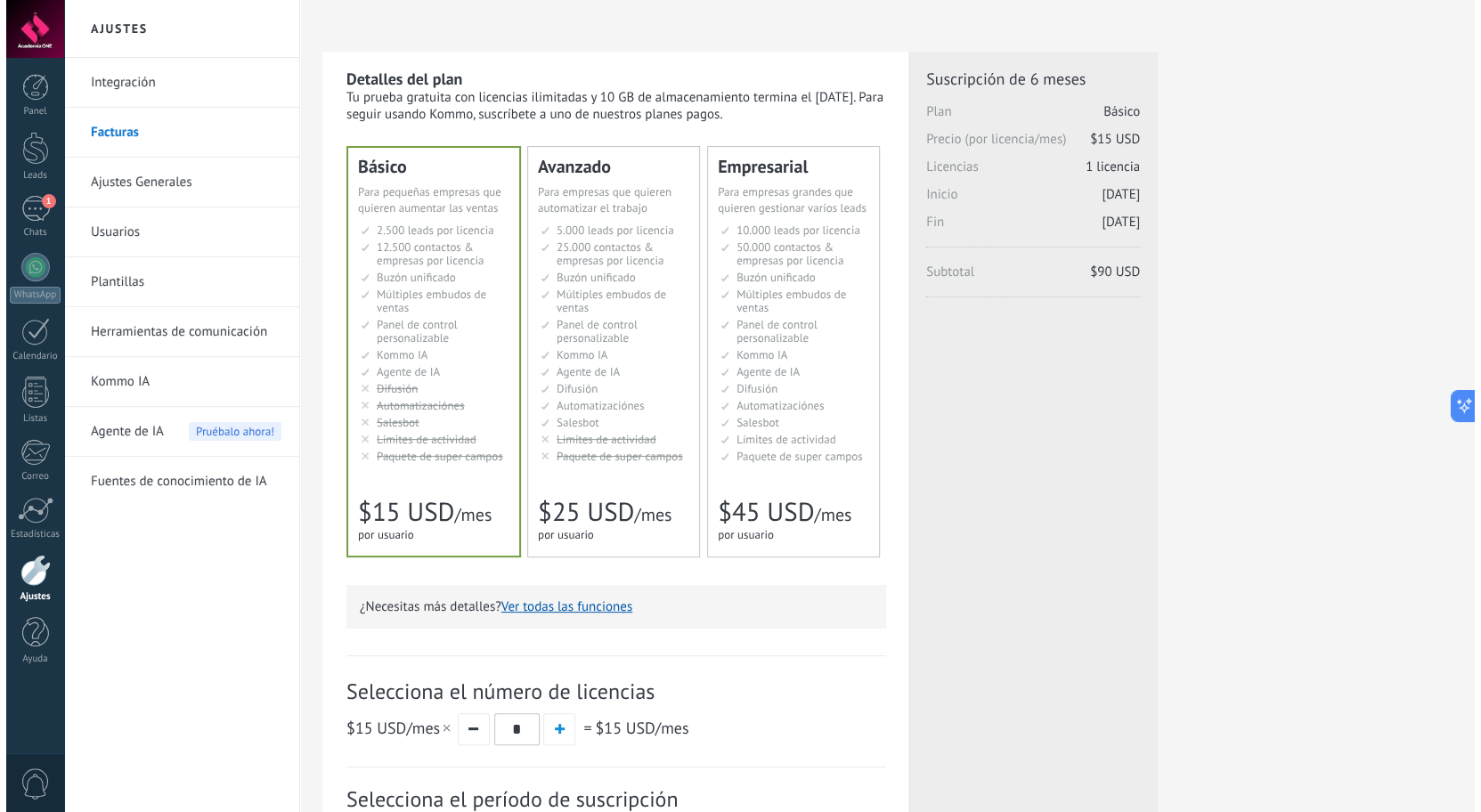
scroll to position [0, 0]
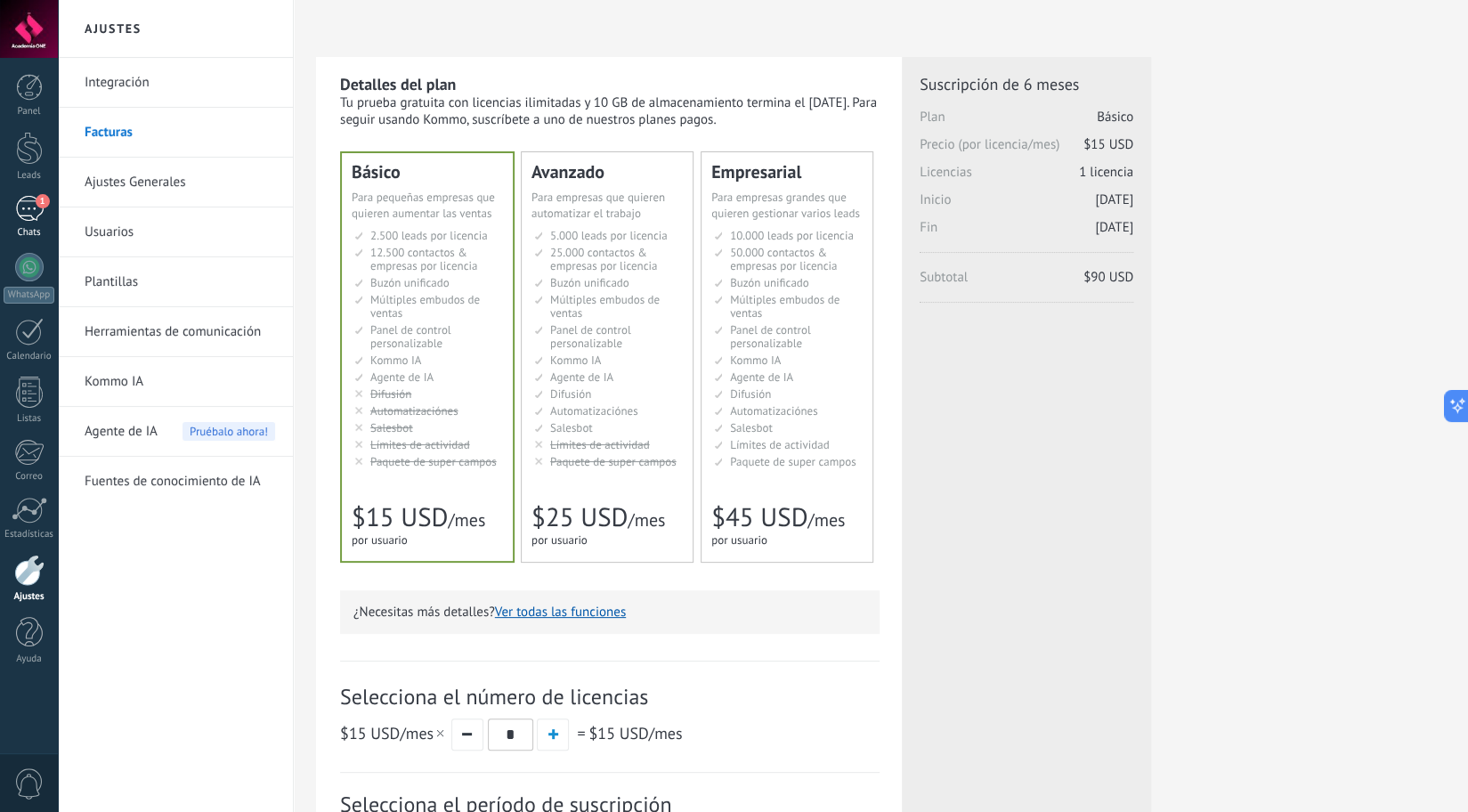
click at [9, 196] on link "1 Chats" at bounding box center [29, 216] width 58 height 42
